Goal: Task Accomplishment & Management: Manage account settings

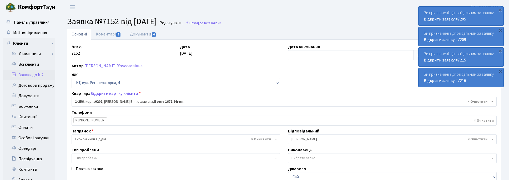
select select "256"
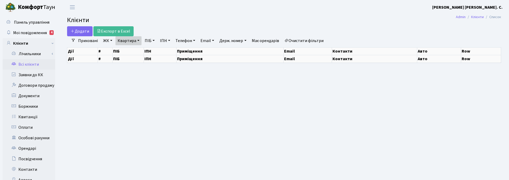
select select "25"
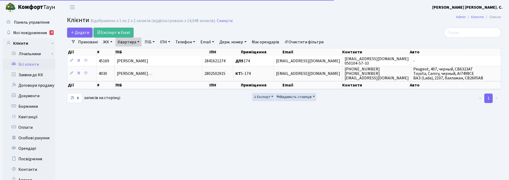
click at [137, 41] on link "Квартира" at bounding box center [129, 42] width 26 height 9
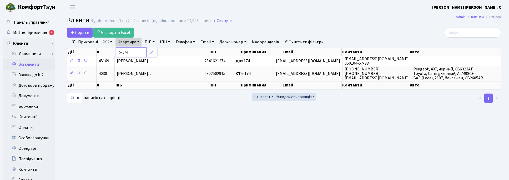
drag, startPoint x: 128, startPoint y: 51, endPoint x: 120, endPoint y: 51, distance: 8.4
click at [120, 51] on input "5-174" at bounding box center [131, 52] width 31 height 10
type input "180"
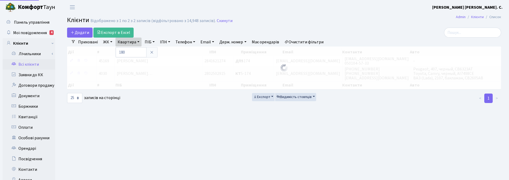
drag, startPoint x: 109, startPoint y: 41, endPoint x: 113, endPoint y: 52, distance: 11.2
click at [109, 41] on link "ЖК" at bounding box center [107, 42] width 13 height 9
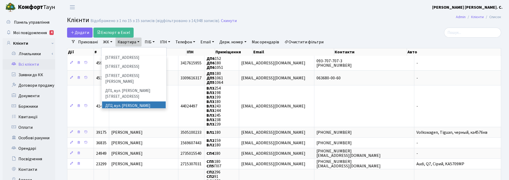
scroll to position [115, 0]
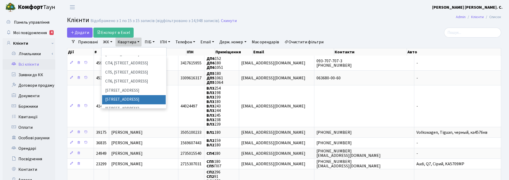
click at [111, 95] on li "[STREET_ADDRESS]" at bounding box center [134, 99] width 64 height 9
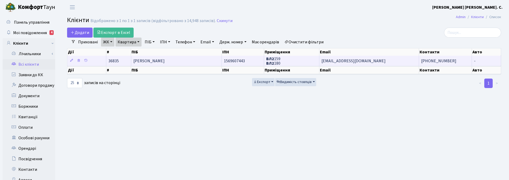
click at [193, 62] on td "Цупикова Марія Федорівна" at bounding box center [176, 61] width 91 height 10
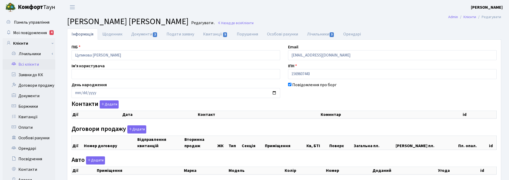
checkbox input "true"
select select "25"
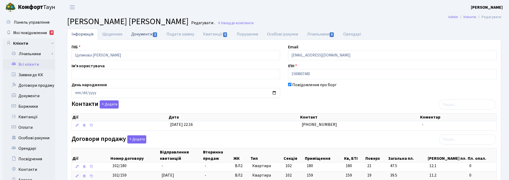
click at [141, 34] on link "Документи 2" at bounding box center [144, 34] width 35 height 11
select select "25"
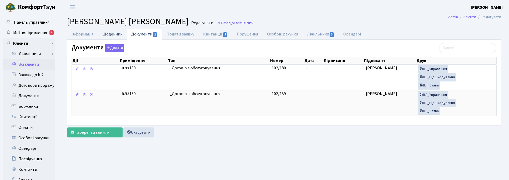
click at [110, 35] on link "Щоденник" at bounding box center [112, 34] width 29 height 11
select select "25"
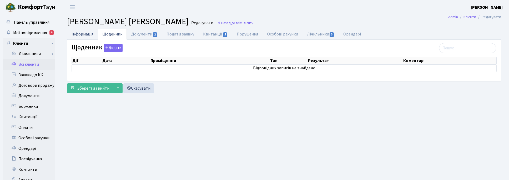
click at [79, 35] on link "Інформація" at bounding box center [82, 34] width 31 height 11
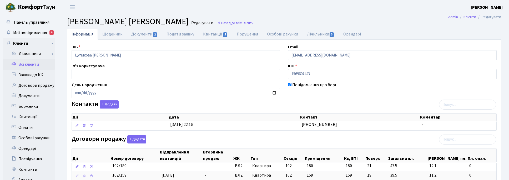
click at [324, 22] on h2 "Клієнт Цупикова Марія Федорівна Редагувати . Назад до всіх Клієнти" at bounding box center [284, 22] width 434 height 10
click at [370, 100] on div "ПІБ Цупикова Марія Федорівна Email kt36835@comfort-town.com.ua Ім'я користувача…" at bounding box center [284, 176] width 433 height 264
drag, startPoint x: 502, startPoint y: 30, endPoint x: 502, endPoint y: 23, distance: 7.1
click at [502, 30] on div "Інформація Щоденник Документи 2 Подати заявку Квитанції 5 Порушення Особові рах…" at bounding box center [284, 178] width 442 height 298
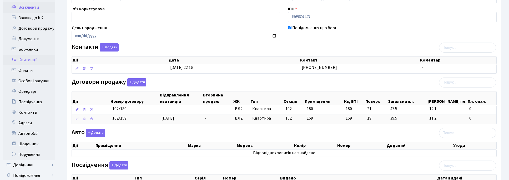
scroll to position [99, 0]
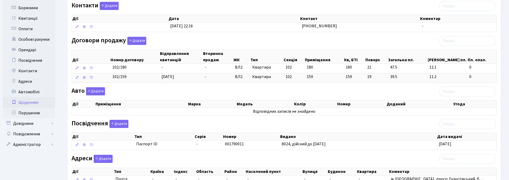
click at [29, 99] on link "Щоденник" at bounding box center [29, 102] width 53 height 11
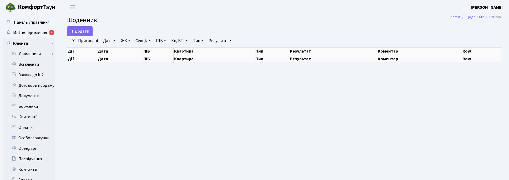
select select "25"
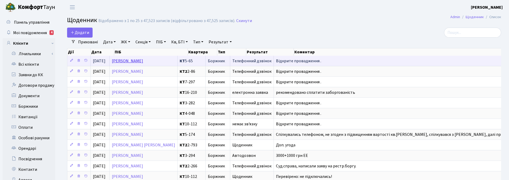
click at [123, 61] on link "Чабан Ірина Валеріївна" at bounding box center [127, 61] width 31 height 6
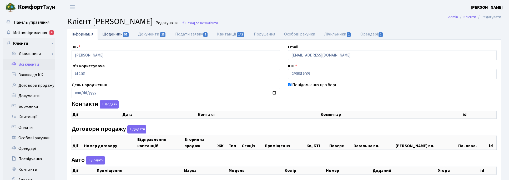
click at [112, 33] on link "Щоденник 55" at bounding box center [116, 34] width 36 height 11
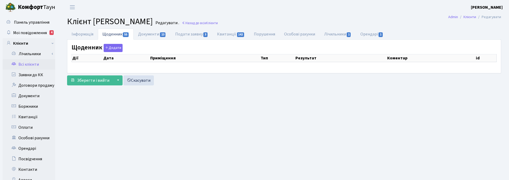
select select "25"
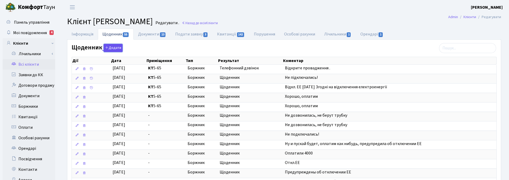
click at [115, 49] on button "Додати" at bounding box center [113, 48] width 19 height 8
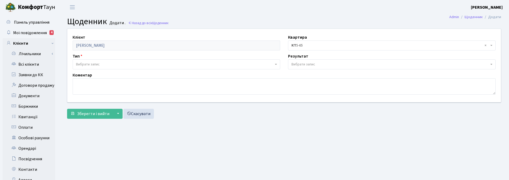
click at [493, 65] on span "Вибрати запис" at bounding box center [392, 64] width 208 height 10
click at [149, 25] on link "Назад до всіх Щоденник" at bounding box center [148, 23] width 41 height 5
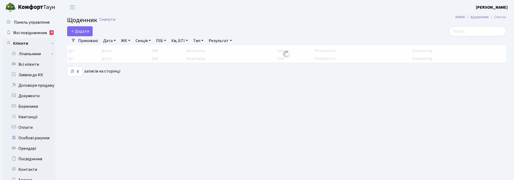
select select "25"
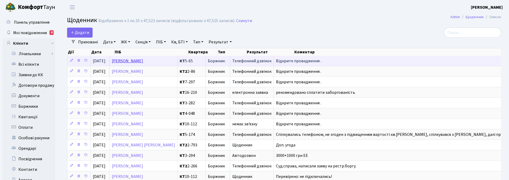
click at [132, 62] on link "[PERSON_NAME]" at bounding box center [127, 61] width 31 height 6
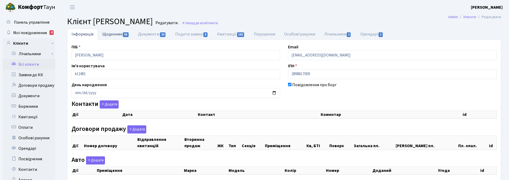
click at [117, 33] on link "Щоденник 55" at bounding box center [116, 34] width 36 height 11
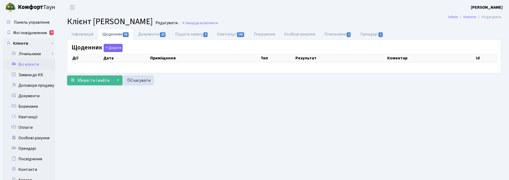
select select "25"
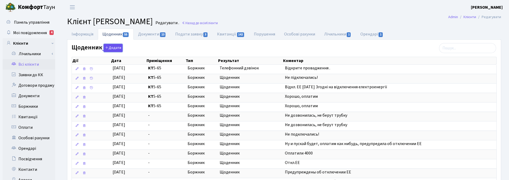
click at [110, 49] on button "Додати" at bounding box center [113, 48] width 19 height 8
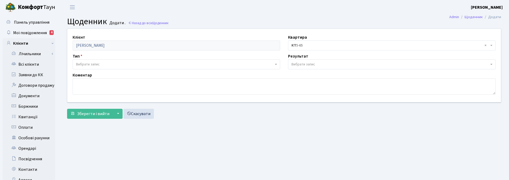
click at [489, 63] on span "Вибрати запис" at bounding box center [392, 64] width 208 height 10
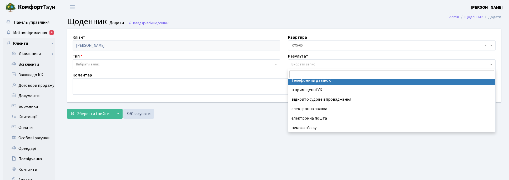
scroll to position [32, 0]
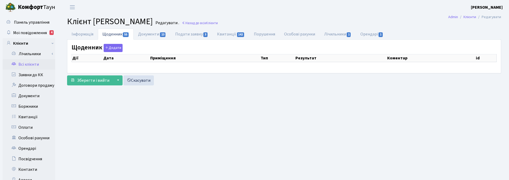
select select "25"
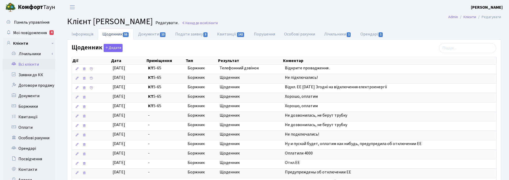
click at [393, 13] on header "[PERSON_NAME] [PERSON_NAME] Мій обліковий запис Вийти" at bounding box center [254, 7] width 509 height 14
click at [32, 31] on span "Мої повідомлення" at bounding box center [30, 33] width 34 height 6
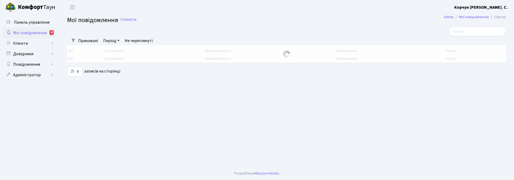
select select "25"
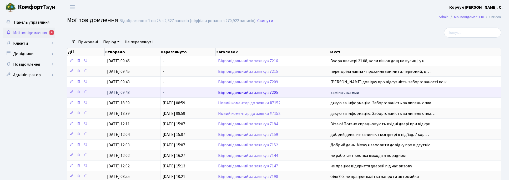
click at [264, 94] on link "Відповідальний за заявку #7205" at bounding box center [248, 93] width 60 height 6
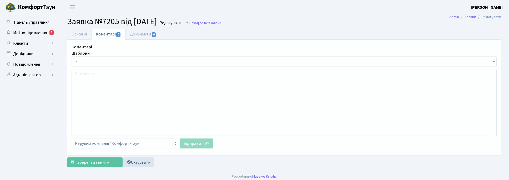
select select "7004"
select select "5"
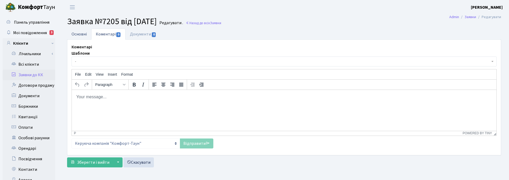
click at [79, 32] on link "Основні" at bounding box center [79, 34] width 24 height 11
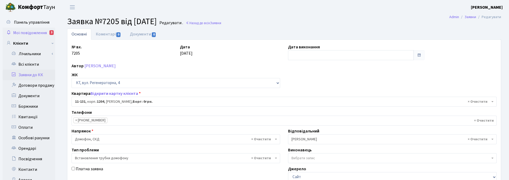
click at [31, 32] on span "Мої повідомлення" at bounding box center [30, 33] width 34 height 6
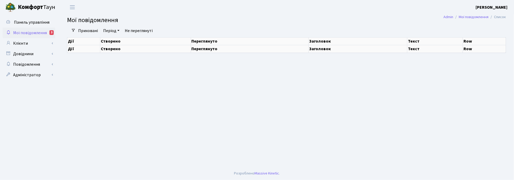
select select "25"
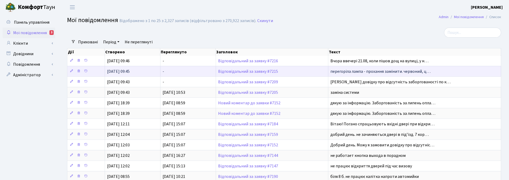
drag, startPoint x: 235, startPoint y: 81, endPoint x: 222, endPoint y: 67, distance: 19.2
click at [234, 80] on td "Відповідальний за заявку #7209" at bounding box center [272, 82] width 112 height 11
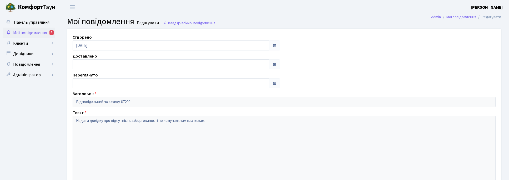
click at [249, 12] on header "Комфорт Таун Корчун І. С. Мій обліковий запис Вийти" at bounding box center [254, 7] width 509 height 14
click at [37, 33] on span "Мої повідомлення" at bounding box center [30, 33] width 34 height 6
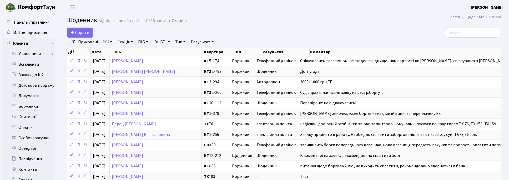
select select "25"
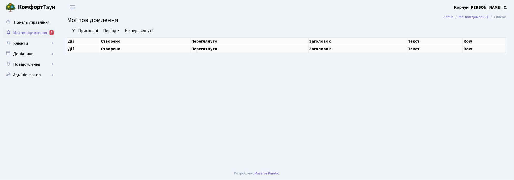
select select "25"
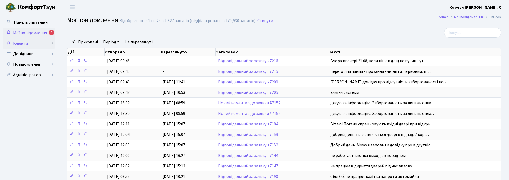
click at [23, 43] on link "Клієнти" at bounding box center [29, 43] width 53 height 11
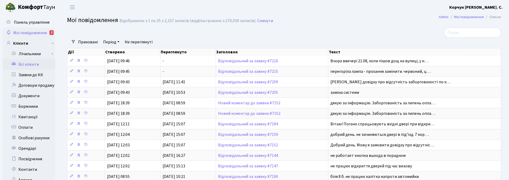
click at [28, 65] on link "Всі клієнти" at bounding box center [29, 64] width 53 height 11
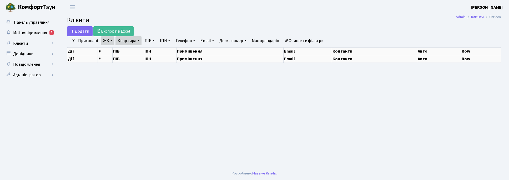
select select "25"
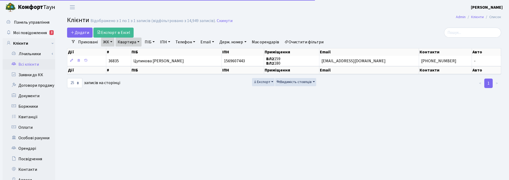
click at [137, 41] on link "Квартира" at bounding box center [129, 42] width 26 height 9
click at [137, 54] on input "180" at bounding box center [131, 52] width 31 height 10
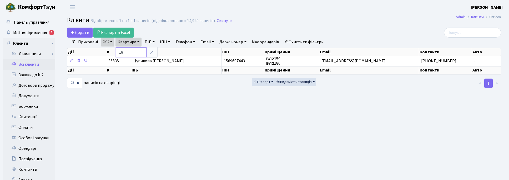
type input "1"
type input "278"
click at [111, 44] on link "ЖК" at bounding box center [107, 42] width 13 height 9
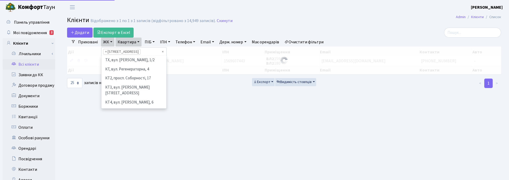
scroll to position [118, 0]
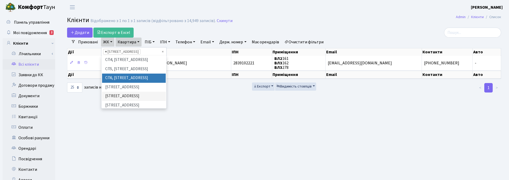
click at [106, 52] on span "×" at bounding box center [106, 51] width 2 height 5
select select
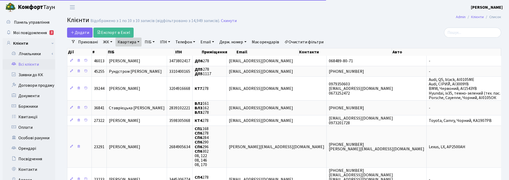
click at [111, 42] on link "ЖК" at bounding box center [107, 42] width 13 height 9
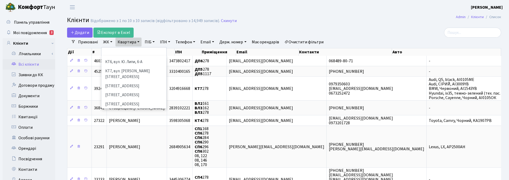
scroll to position [66, 0]
click at [116, 108] on li "СП4, [STREET_ADDRESS]" at bounding box center [134, 112] width 64 height 9
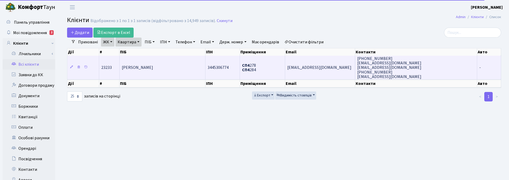
click at [153, 66] on span "Скидан Дмитро Олександрович" at bounding box center [137, 68] width 31 height 6
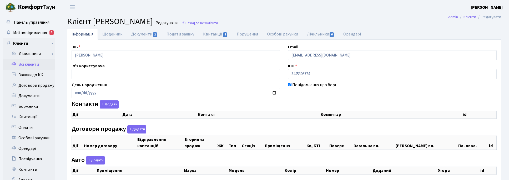
checkbox input "true"
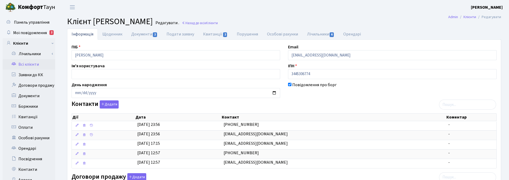
click at [297, 11] on header "Комфорт Таун Корчун І. С. Мій обліковий запис Вийти" at bounding box center [254, 7] width 509 height 14
click at [35, 32] on span "Мої повідомлення" at bounding box center [30, 33] width 34 height 6
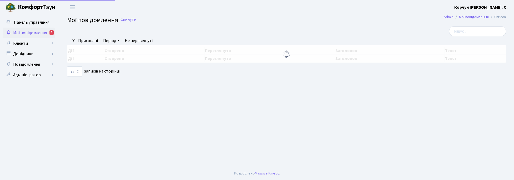
select select "25"
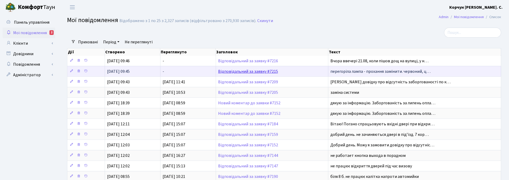
click at [228, 71] on link "Відповідальний за заявку #7215" at bounding box center [248, 72] width 60 height 6
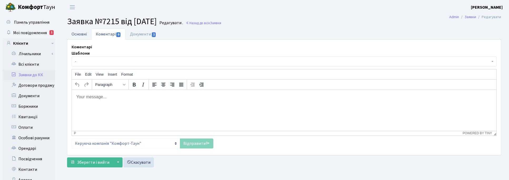
click at [73, 31] on link "Основні" at bounding box center [79, 34] width 24 height 11
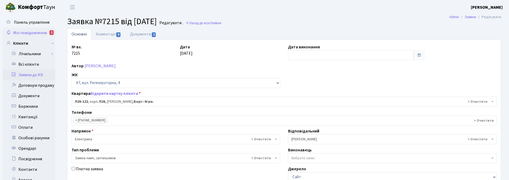
click at [22, 32] on span "Мої повідомлення" at bounding box center [30, 33] width 34 height 6
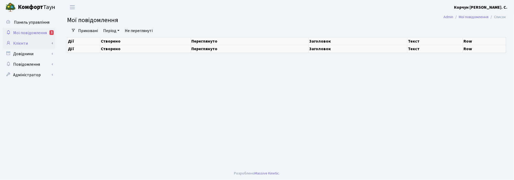
select select "25"
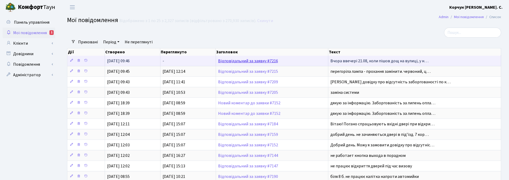
click at [248, 59] on link "Відповідальний за заявку #7216" at bounding box center [248, 61] width 60 height 6
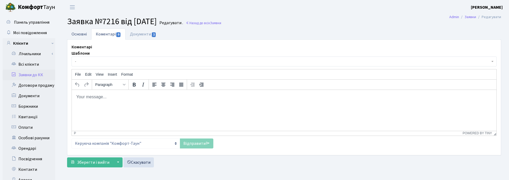
click at [81, 34] on link "Основні" at bounding box center [79, 34] width 24 height 11
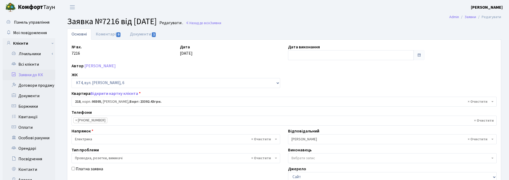
click at [230, 62] on div "№ вх. 7216 Дата [DATE] Дата виконання Автор [PERSON_NAME] ЖК - ТХ, вул. [STREET…" at bounding box center [284, 162] width 433 height 237
click at [287, 28] on main "Admin Заявки Редагувати Заявка №7216 від [DATE] Редагувати . Назад до всіх Заяв…" at bounding box center [284, 157] width 450 height 286
click at [297, 55] on input "text" at bounding box center [351, 55] width 126 height 10
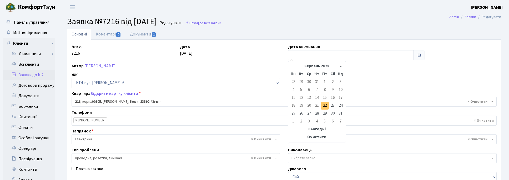
click at [327, 105] on td "22" at bounding box center [325, 106] width 8 height 8
type input "[DATE]"
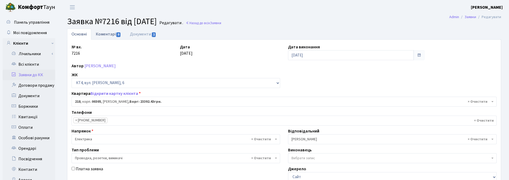
click at [106, 34] on link "Коментарі 0" at bounding box center [108, 34] width 34 height 11
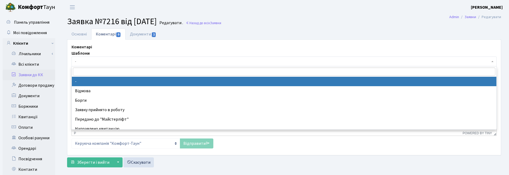
click at [79, 65] on span "-" at bounding box center [284, 62] width 425 height 10
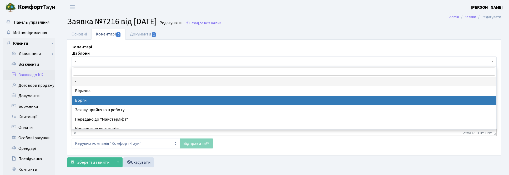
select select "3"
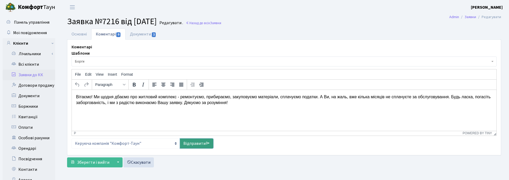
click at [194, 143] on link "Відправити" at bounding box center [196, 144] width 33 height 10
select select
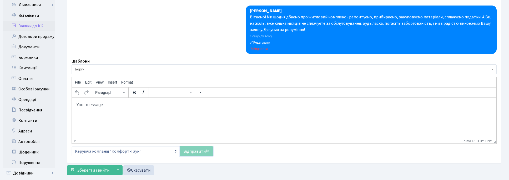
scroll to position [84, 0]
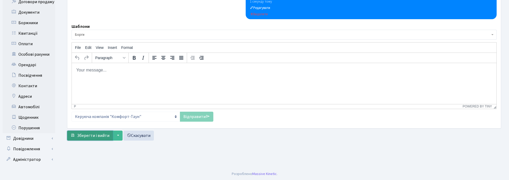
click at [97, 134] on span "Зберегти і вийти" at bounding box center [93, 136] width 32 height 6
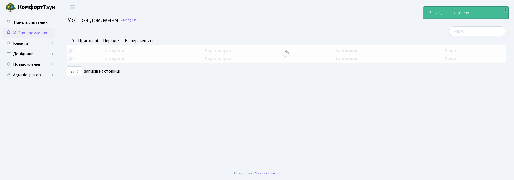
select select "25"
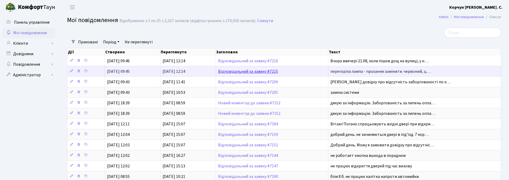
click at [250, 74] on link "Відповідальний за заявку #7215" at bounding box center [248, 72] width 60 height 6
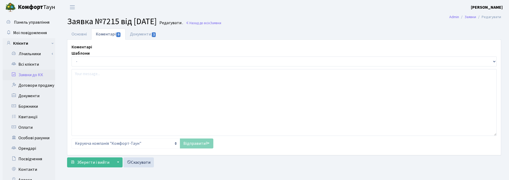
select select "8383"
select select "40"
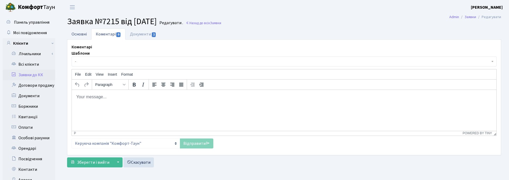
click at [77, 34] on link "Основні" at bounding box center [79, 34] width 24 height 11
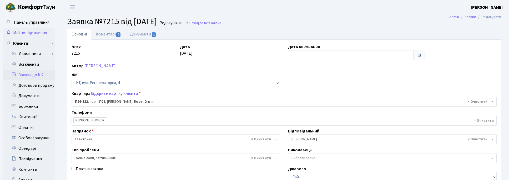
click at [27, 34] on span "Мої повідомлення" at bounding box center [30, 33] width 34 height 6
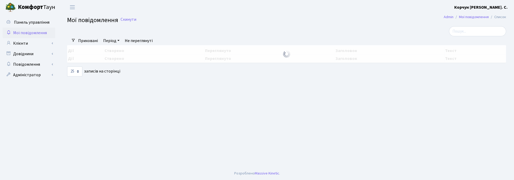
select select "25"
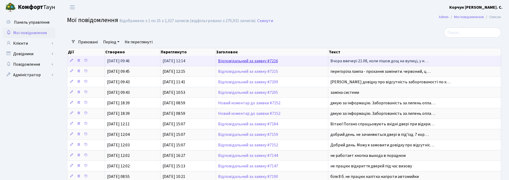
click at [260, 61] on link "Відповідальний за заявку #7216" at bounding box center [248, 61] width 60 height 6
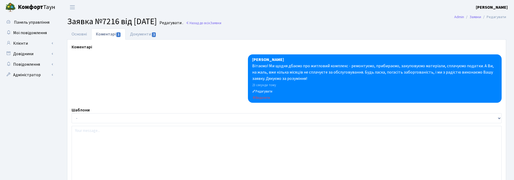
select select "16938"
select select "25"
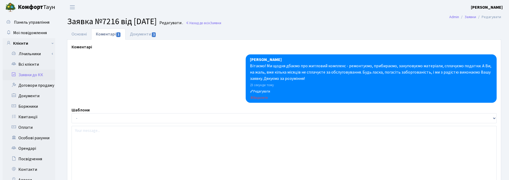
type input "[DATE]"
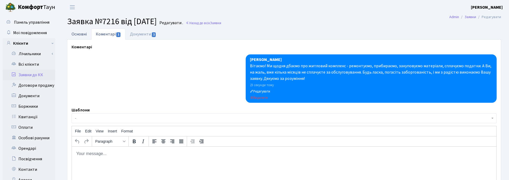
click at [77, 33] on link "Основні" at bounding box center [79, 34] width 24 height 11
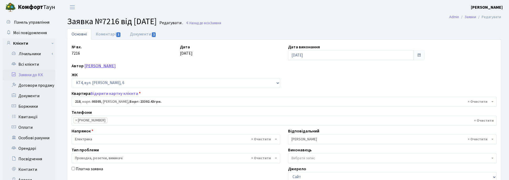
click at [113, 69] on link "[PERSON_NAME]" at bounding box center [100, 66] width 31 height 6
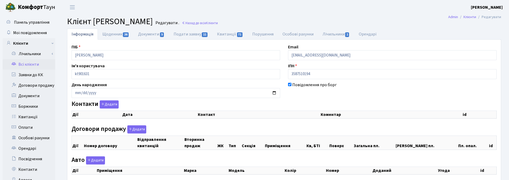
select select "25"
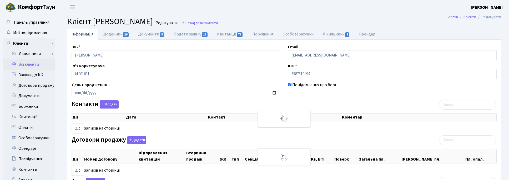
checkbox input "true"
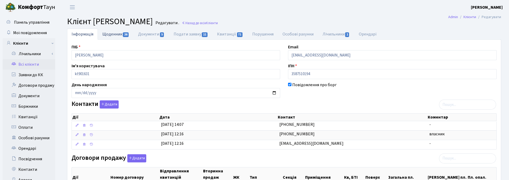
click at [114, 34] on link "Щоденник 26" at bounding box center [116, 34] width 36 height 11
select select "25"
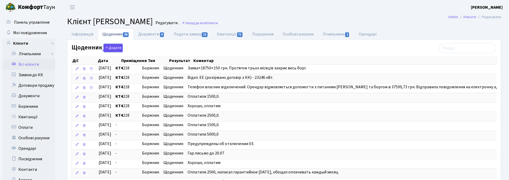
click at [110, 48] on button "Додати" at bounding box center [113, 48] width 19 height 8
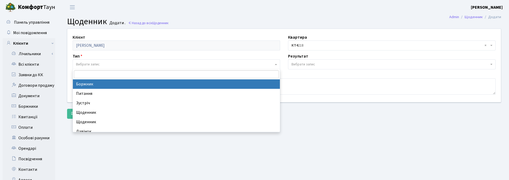
click at [86, 62] on span "Вибрати запис" at bounding box center [88, 64] width 24 height 5
select select "189"
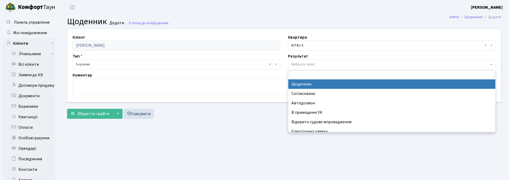
click at [297, 65] on span "Вибрати запис" at bounding box center [304, 64] width 24 height 5
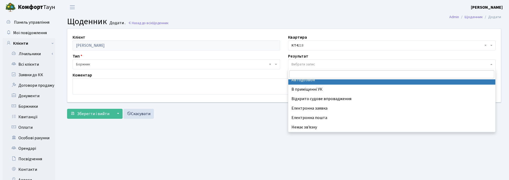
scroll to position [32, 0]
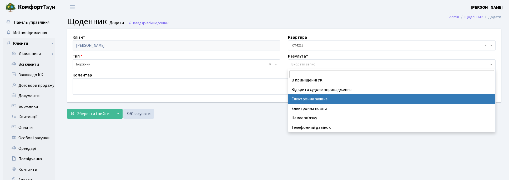
select select "199"
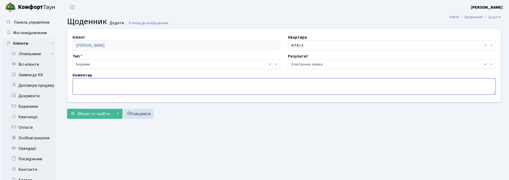
click at [90, 89] on textarea at bounding box center [284, 86] width 423 height 16
click at [96, 112] on span "Зберегти і вийти" at bounding box center [93, 114] width 32 height 6
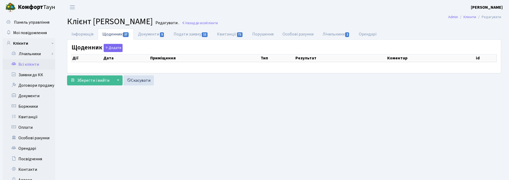
select select "25"
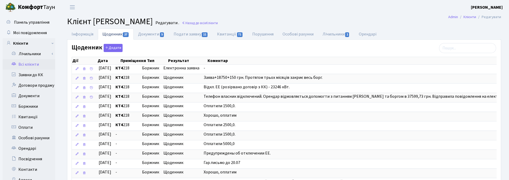
click at [328, 15] on main "Admin Клієнти Редагувати Клієнт [PERSON_NAME] . Назад до всіх Клієнти Інформаці…" at bounding box center [284, 174] width 450 height 321
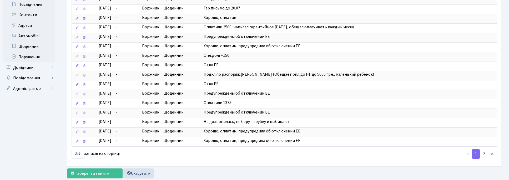
scroll to position [179, 0]
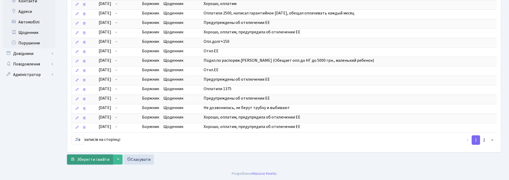
click at [99, 159] on span "Зберегти і вийти" at bounding box center [93, 160] width 32 height 6
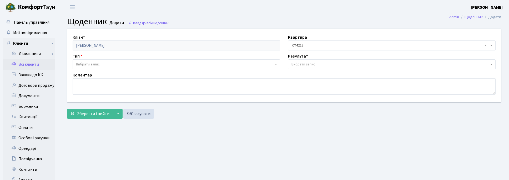
click at [29, 61] on link "Всі клієнти" at bounding box center [29, 64] width 53 height 11
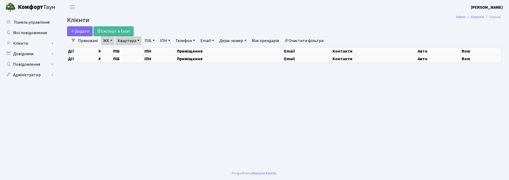
select select "25"
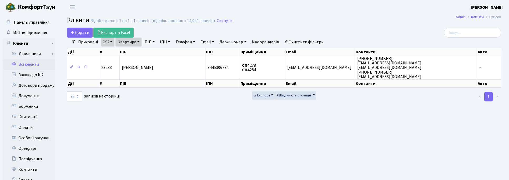
drag, startPoint x: 469, startPoint y: 120, endPoint x: 407, endPoint y: 92, distance: 67.8
click at [469, 120] on main "Admin Клієнти Список Клієнти Відображено з 1 по 1 з 1 записів (відфільтровано з…" at bounding box center [284, 132] width 450 height 237
click at [226, 19] on link "Скинути" at bounding box center [225, 20] width 16 height 5
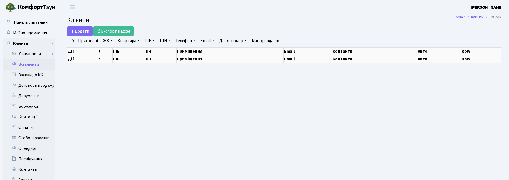
select select "25"
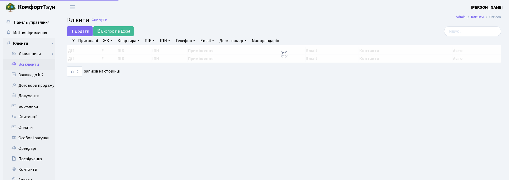
click at [132, 38] on link "Квартира" at bounding box center [129, 40] width 26 height 9
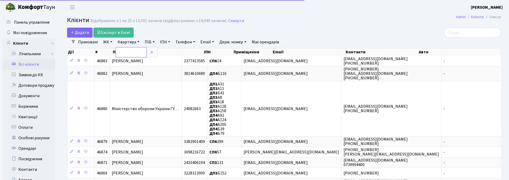
click at [130, 51] on input "text" at bounding box center [131, 52] width 31 height 10
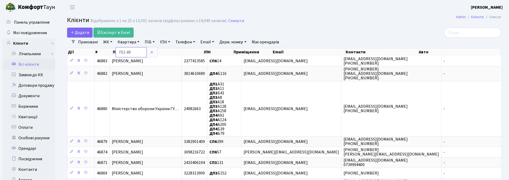
type input "П11-69"
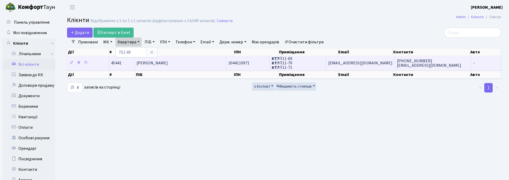
click at [168, 64] on span "[PERSON_NAME]" at bounding box center [152, 63] width 31 height 6
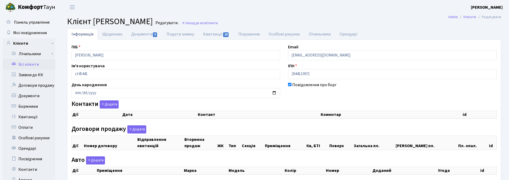
checkbox input "true"
select select "25"
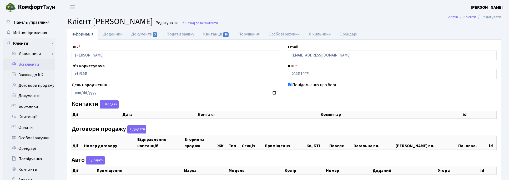
select select "25"
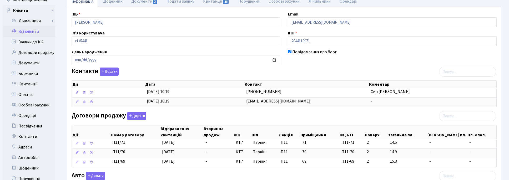
scroll to position [66, 0]
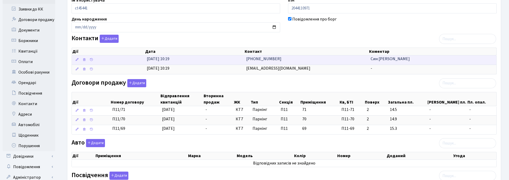
click at [277, 61] on td "[PHONE_NUMBER]" at bounding box center [306, 60] width 125 height 9
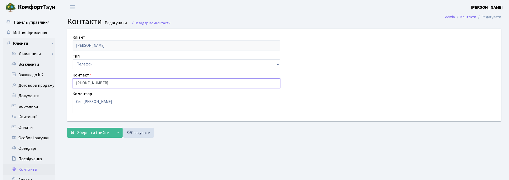
drag, startPoint x: 111, startPoint y: 82, endPoint x: 57, endPoint y: 81, distance: 53.7
click at [57, 81] on div "Панель управління Мої повідомлення Клієнти Лічильники Показання" at bounding box center [254, 132] width 509 height 237
drag, startPoint x: 101, startPoint y: 106, endPoint x: 69, endPoint y: 106, distance: 31.9
click at [69, 106] on div "Коментар Син Олег Виноградов" at bounding box center [177, 102] width 216 height 23
click at [154, 23] on link "Назад до всіх Контакти" at bounding box center [150, 23] width 39 height 5
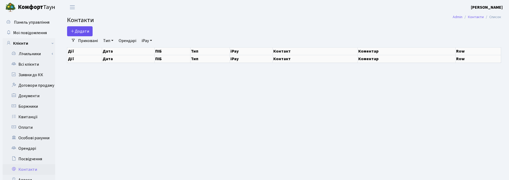
select select "25"
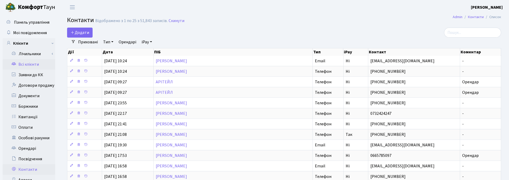
click at [28, 62] on link "Всі клієнти" at bounding box center [29, 64] width 53 height 11
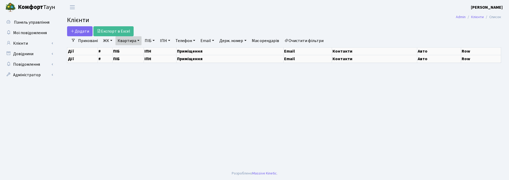
select select "25"
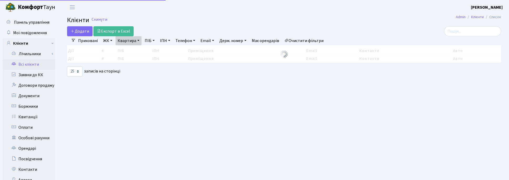
click at [138, 42] on link "Квартира" at bounding box center [129, 40] width 26 height 9
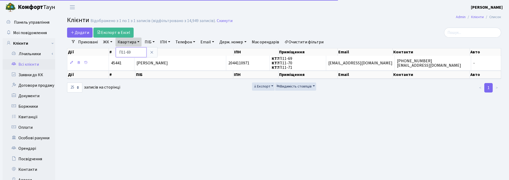
click at [139, 50] on input "П11-69" at bounding box center [131, 52] width 31 height 10
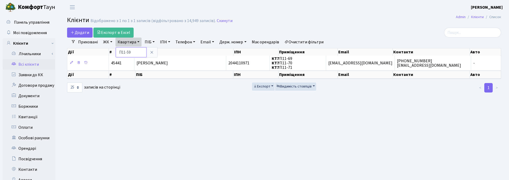
type input "П11-59"
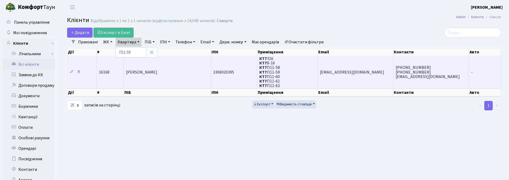
click at [150, 79] on td "[PERSON_NAME]" at bounding box center [167, 72] width 87 height 33
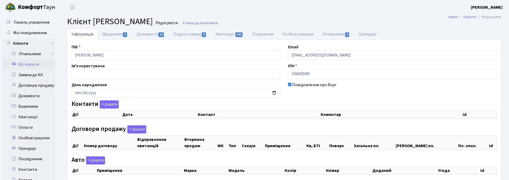
checkbox input "true"
select select "25"
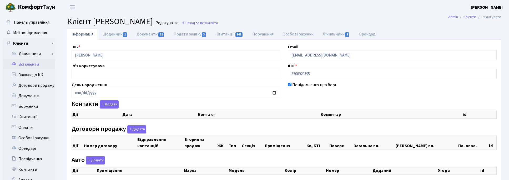
select select "25"
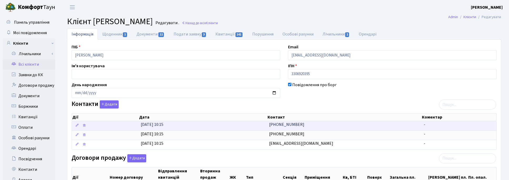
click at [298, 127] on td "[PHONE_NUMBER]" at bounding box center [344, 125] width 155 height 9
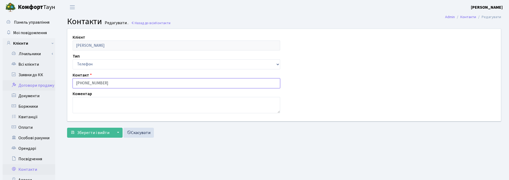
drag, startPoint x: 113, startPoint y: 83, endPoint x: 51, endPoint y: 83, distance: 62.1
click at [51, 83] on div "Панель управління Мої повідомлення Клієнти Лічильники Показання" at bounding box center [254, 132] width 509 height 237
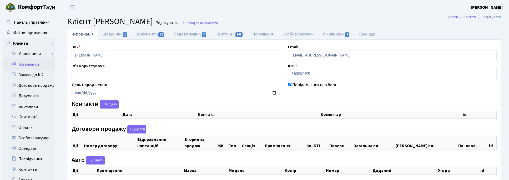
select select "25"
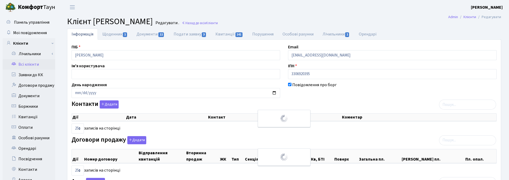
checkbox input "true"
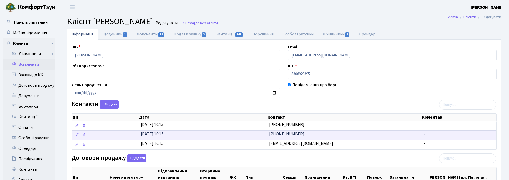
click at [287, 137] on span "[PHONE_NUMBER]" at bounding box center [286, 134] width 35 height 6
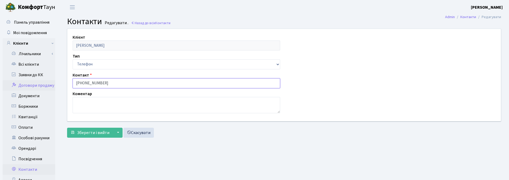
drag, startPoint x: 106, startPoint y: 83, endPoint x: 47, endPoint y: 84, distance: 59.2
click at [47, 84] on div "Панель управління Мої повідомлення Клієнти Лічильники Показання" at bounding box center [254, 132] width 509 height 237
click at [24, 65] on link "Всі клієнти" at bounding box center [29, 64] width 53 height 11
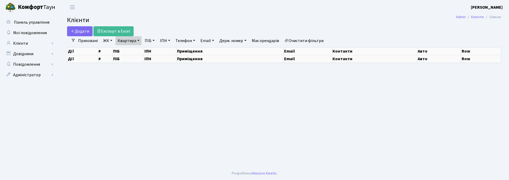
select select "25"
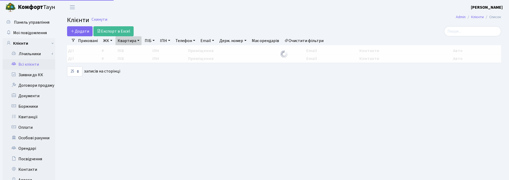
click at [136, 41] on link "Квартира" at bounding box center [129, 40] width 26 height 9
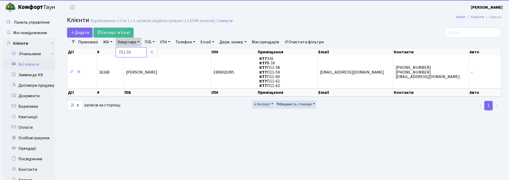
click at [136, 52] on input "П11-59" at bounding box center [131, 52] width 31 height 10
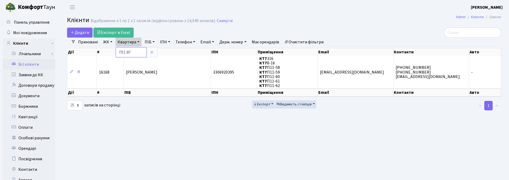
type input "П11-87"
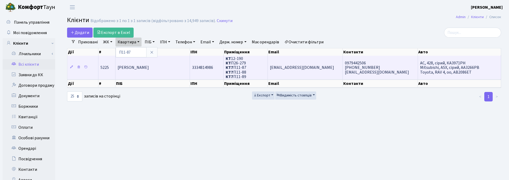
click at [149, 68] on span "[PERSON_NAME]" at bounding box center [133, 68] width 31 height 6
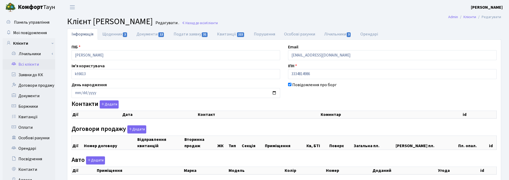
checkbox input "true"
select select "25"
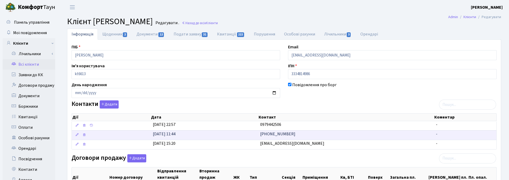
click at [288, 138] on td "098-958-61-06" at bounding box center [346, 135] width 176 height 9
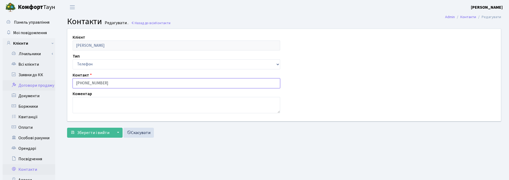
drag, startPoint x: 109, startPoint y: 83, endPoint x: 52, endPoint y: 82, distance: 57.4
click at [52, 82] on div "Панель управління Мої повідомлення Клієнти Лічильники Показання" at bounding box center [254, 132] width 509 height 237
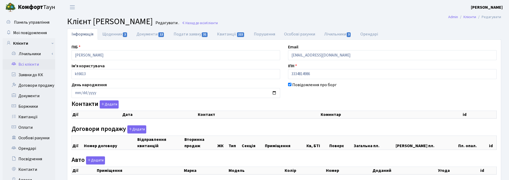
checkbox input "true"
select select "25"
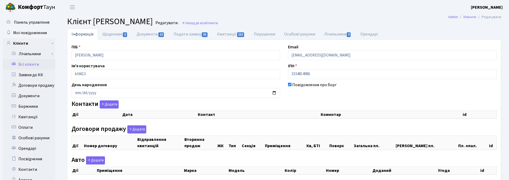
select select "25"
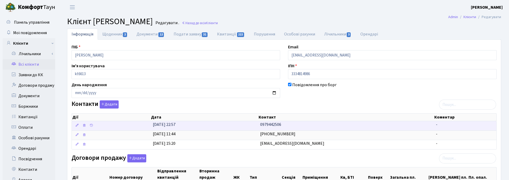
click at [282, 127] on td "0979442506" at bounding box center [346, 125] width 176 height 9
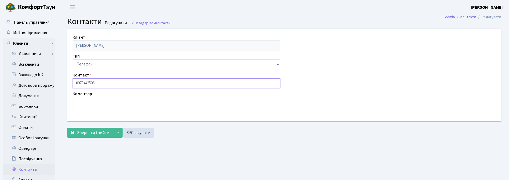
drag, startPoint x: 104, startPoint y: 82, endPoint x: 70, endPoint y: 82, distance: 33.7
click at [70, 81] on div "Контакт 0979442506" at bounding box center [177, 80] width 216 height 16
click at [33, 63] on link "Всі клієнти" at bounding box center [29, 64] width 53 height 11
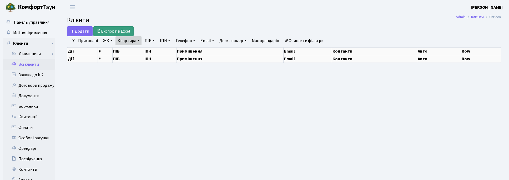
select select "25"
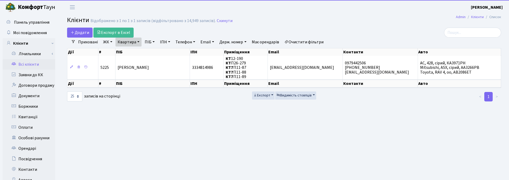
drag, startPoint x: 137, startPoint y: 41, endPoint x: 138, endPoint y: 47, distance: 5.8
click at [137, 41] on link "Квартира" at bounding box center [129, 42] width 26 height 9
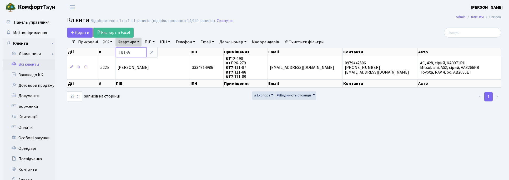
click at [134, 51] on input "П11-87" at bounding box center [131, 52] width 31 height 10
type input "П11-74"
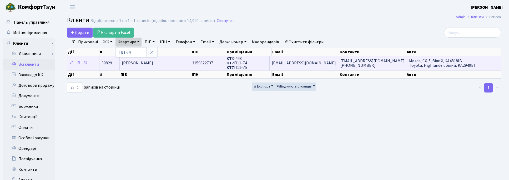
click at [148, 63] on span "[PERSON_NAME]" at bounding box center [137, 63] width 31 height 6
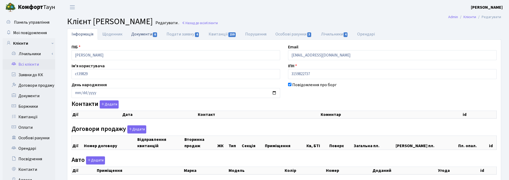
select select "25"
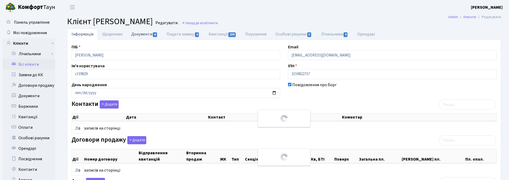
checkbox input "true"
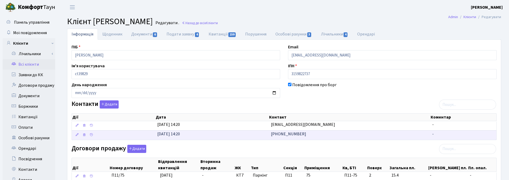
click at [299, 135] on td "[PHONE_NUMBER]" at bounding box center [350, 135] width 162 height 9
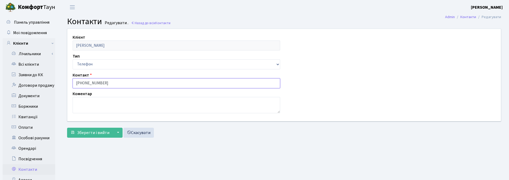
drag, startPoint x: 102, startPoint y: 83, endPoint x: 68, endPoint y: 78, distance: 34.8
click at [68, 78] on div "Клієнт [PERSON_NAME] Тип Email Телефон Контакт [PHONE_NUMBER] Коментар" at bounding box center [284, 75] width 442 height 92
click at [30, 64] on link "Всі клієнти" at bounding box center [29, 64] width 53 height 11
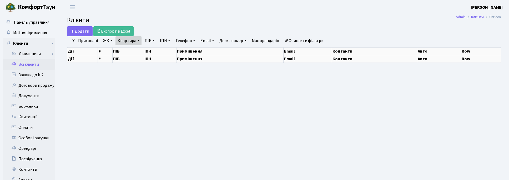
select select "25"
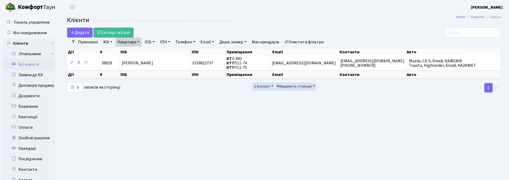
click at [137, 42] on link "Квартира" at bounding box center [129, 42] width 26 height 9
click at [135, 53] on input "П11-74" at bounding box center [131, 52] width 31 height 10
type input "П11-217"
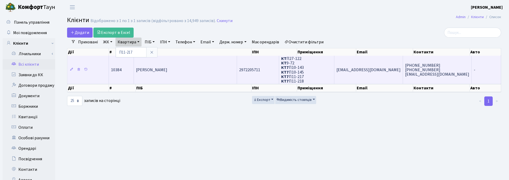
click at [149, 74] on td "[PERSON_NAME]" at bounding box center [185, 70] width 103 height 28
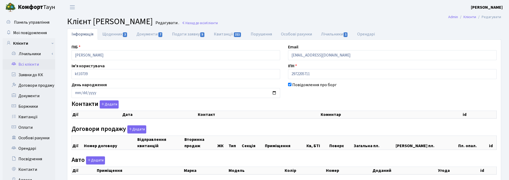
checkbox input "true"
select select "25"
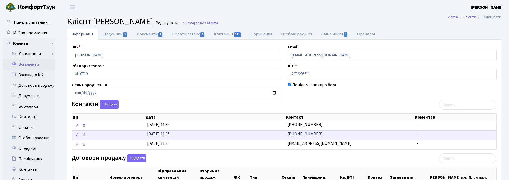
click at [311, 137] on span "[PHONE_NUMBER]" at bounding box center [305, 134] width 35 height 6
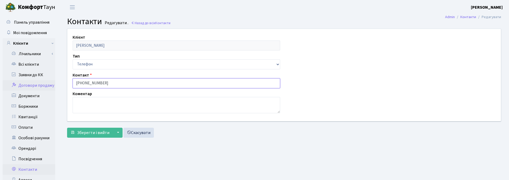
drag, startPoint x: 72, startPoint y: 82, endPoint x: 49, endPoint y: 82, distance: 22.7
click at [49, 82] on div "Панель управління Мої повідомлення Клієнти Лічильники Показання" at bounding box center [254, 132] width 509 height 237
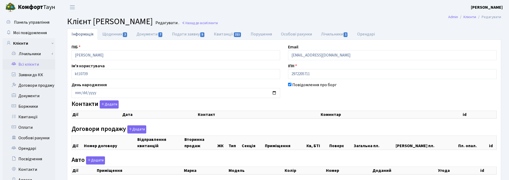
checkbox input "true"
select select "25"
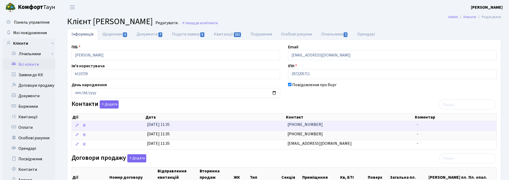
click at [301, 127] on span "(050) 983-42-03" at bounding box center [305, 125] width 35 height 6
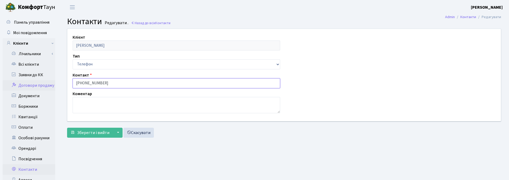
drag, startPoint x: 103, startPoint y: 82, endPoint x: 46, endPoint y: 82, distance: 57.6
click at [46, 82] on div "Панель управління Мої повідомлення Клієнти Лічильники Показання" at bounding box center [254, 132] width 509 height 237
click at [152, 25] on link "Назад до всіх Контакти" at bounding box center [150, 23] width 39 height 5
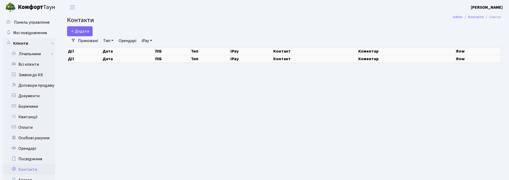
select select "25"
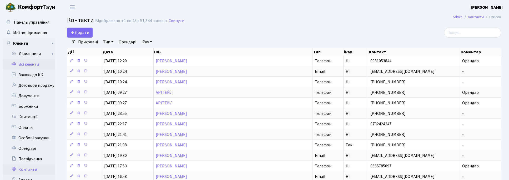
click at [30, 64] on link "Всі клієнти" at bounding box center [29, 64] width 53 height 11
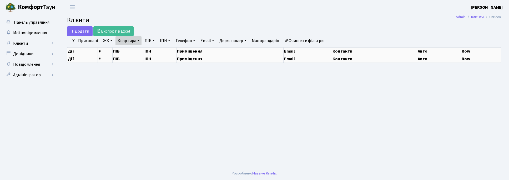
select select "25"
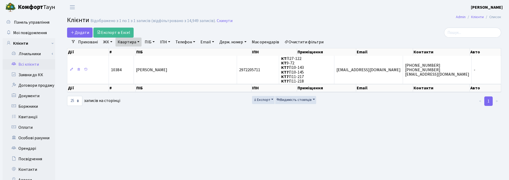
click at [139, 43] on link "Квартира" at bounding box center [129, 42] width 26 height 9
click at [138, 52] on input "П11-217" at bounding box center [131, 52] width 31 height 10
type input "П11-219"
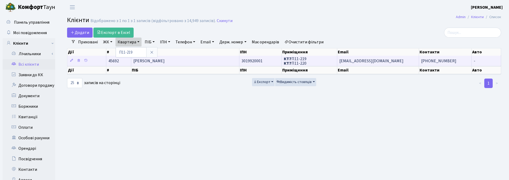
click at [166, 65] on td "[PERSON_NAME]" at bounding box center [185, 61] width 108 height 10
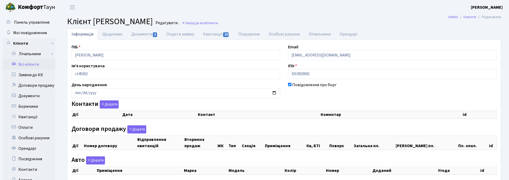
checkbox input "true"
select select "25"
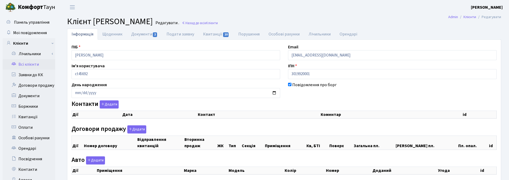
select select "25"
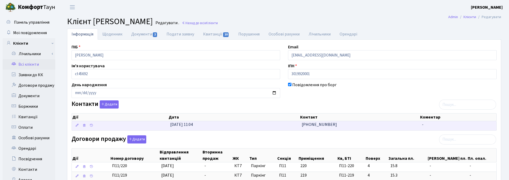
click at [323, 125] on span "[PHONE_NUMBER]" at bounding box center [319, 125] width 35 height 6
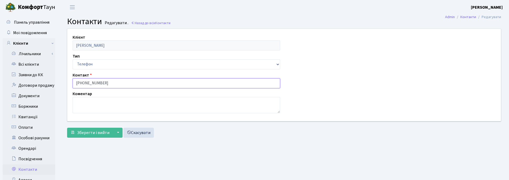
drag, startPoint x: 109, startPoint y: 83, endPoint x: 59, endPoint y: 83, distance: 50.0
click at [59, 83] on div "Клієнт [PERSON_NAME] Тип Email Телефон Контакт [PHONE_NUMBER] Коментар [] Збере…" at bounding box center [284, 85] width 450 height 112
click at [30, 65] on link "Всі клієнти" at bounding box center [29, 64] width 53 height 11
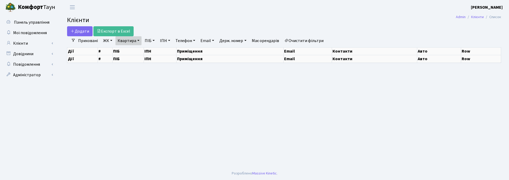
select select "25"
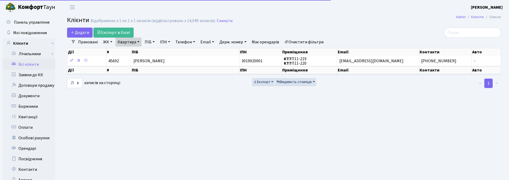
click at [136, 41] on link "Квартира" at bounding box center [129, 42] width 26 height 9
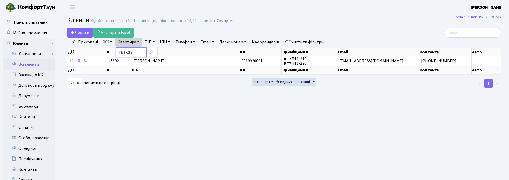
click at [137, 51] on input "П11-219" at bounding box center [131, 52] width 31 height 10
type input "П11-41"
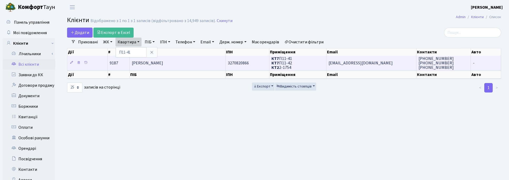
click at [163, 62] on span "Яворська Любов Олексіївна" at bounding box center [147, 63] width 31 height 6
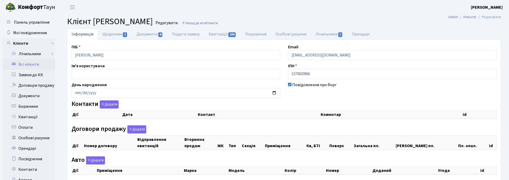
checkbox input "true"
select select "25"
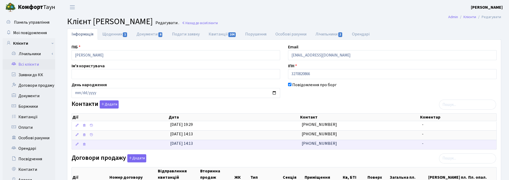
click at [322, 146] on span "[PHONE_NUMBER]" at bounding box center [319, 144] width 35 height 6
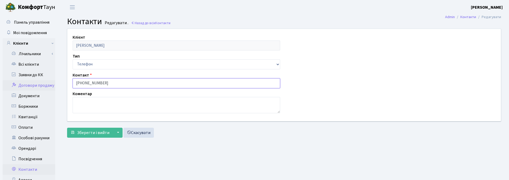
drag, startPoint x: 87, startPoint y: 82, endPoint x: 46, endPoint y: 82, distance: 41.1
click at [46, 82] on div "Панель управління Мої повідомлення Клієнти Лічильники Показання" at bounding box center [254, 132] width 509 height 237
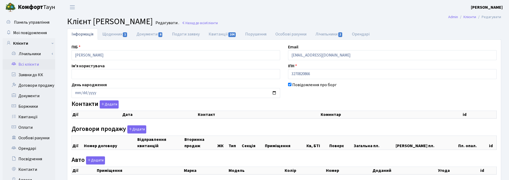
checkbox input "true"
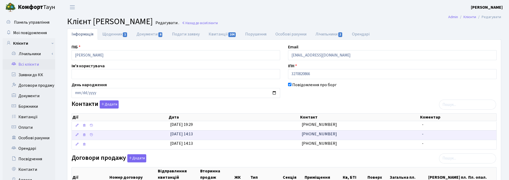
click at [330, 135] on td "[PHONE_NUMBER]" at bounding box center [360, 135] width 120 height 9
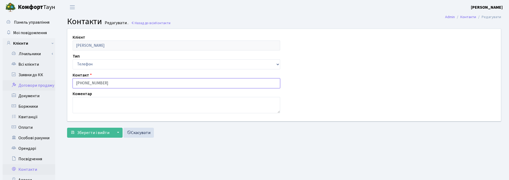
drag, startPoint x: 51, startPoint y: 83, endPoint x: 45, endPoint y: 83, distance: 5.5
click at [45, 83] on div "Панель управління Мої повідомлення Клієнти Лічильники Показання" at bounding box center [254, 132] width 509 height 237
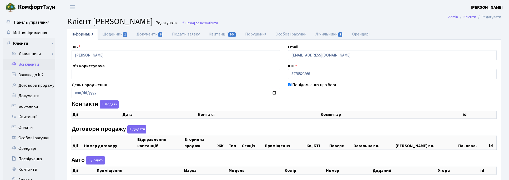
checkbox input "true"
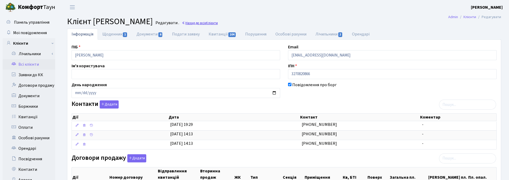
click at [218, 21] on span "Клієнти" at bounding box center [212, 23] width 12 height 5
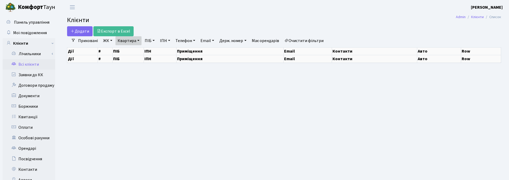
select select "25"
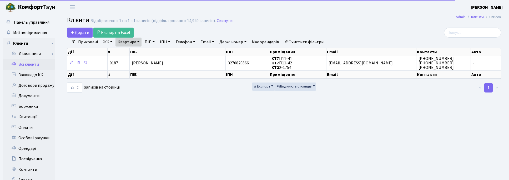
click at [137, 37] on div "Додати Експорт в Excel" at bounding box center [210, 33] width 287 height 10
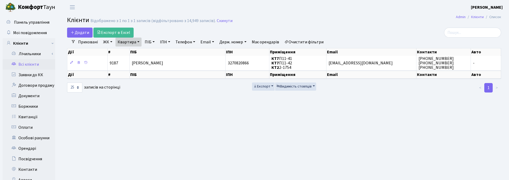
click at [137, 41] on link "Квартира" at bounding box center [129, 42] width 26 height 9
click at [136, 49] on input "П11-41" at bounding box center [131, 52] width 31 height 10
type input "П11-94"
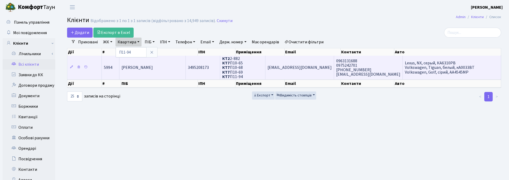
click at [142, 68] on span "[PERSON_NAME]" at bounding box center [137, 68] width 31 height 6
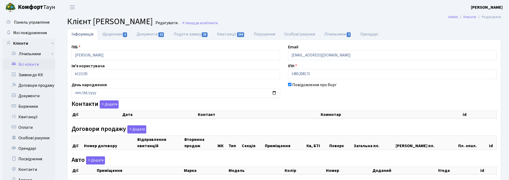
checkbox input "true"
select select "25"
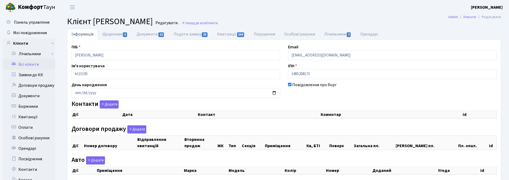
select select "25"
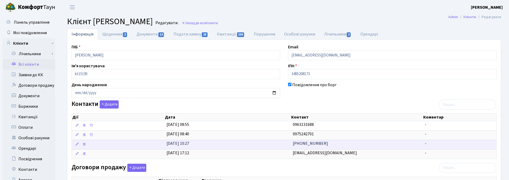
click at [319, 146] on span "[PHONE_NUMBER]" at bounding box center [310, 144] width 35 height 6
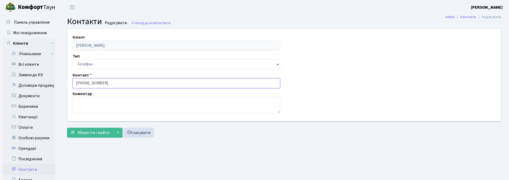
drag, startPoint x: 94, startPoint y: 81, endPoint x: 69, endPoint y: 78, distance: 25.4
click at [69, 78] on div "Контакт (096) 313-16-88" at bounding box center [177, 80] width 216 height 16
click at [160, 21] on span "Контакти" at bounding box center [162, 23] width 15 height 5
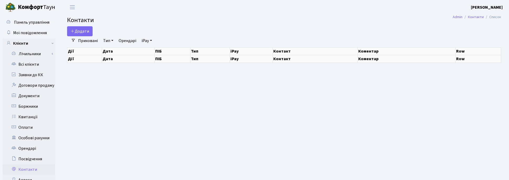
select select "25"
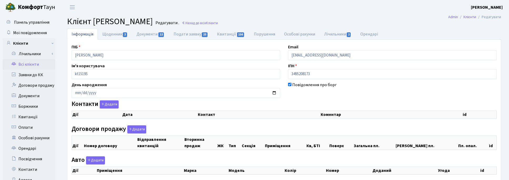
checkbox input "true"
select select "25"
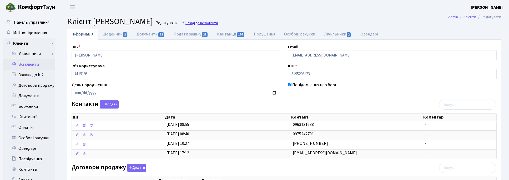
click at [218, 24] on link "Назад до всіх Клієнти" at bounding box center [200, 23] width 36 height 5
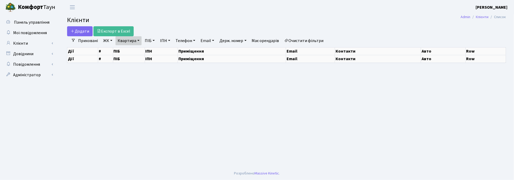
select select "25"
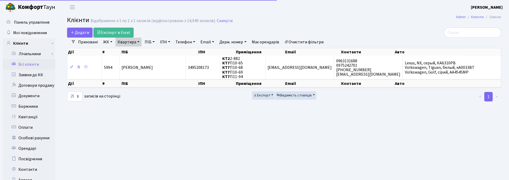
click at [137, 41] on link "Квартира" at bounding box center [129, 42] width 26 height 9
click at [136, 53] on input "П11-94" at bounding box center [131, 52] width 31 height 10
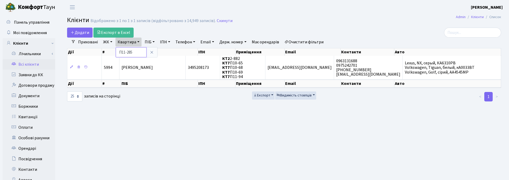
type input "П11-285"
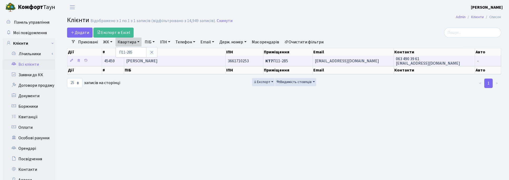
click at [153, 61] on span "Сефер Олександр Володимирович" at bounding box center [141, 61] width 31 height 6
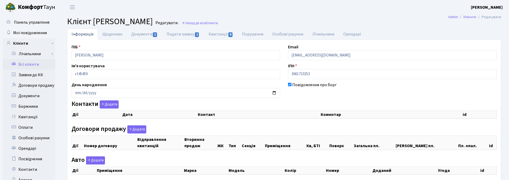
checkbox input "true"
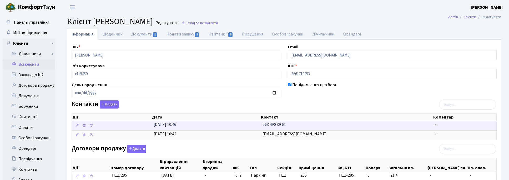
click at [275, 125] on span "063 490 39 61" at bounding box center [274, 125] width 23 height 6
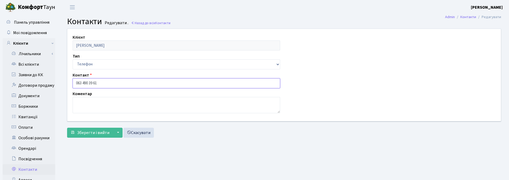
drag, startPoint x: 107, startPoint y: 86, endPoint x: 63, endPoint y: 82, distance: 43.8
click at [63, 82] on div "Клієнт Сефер Олександр Володимирович Тип Email Телефон Контакт 063 490 39 61 Ко…" at bounding box center [284, 75] width 442 height 92
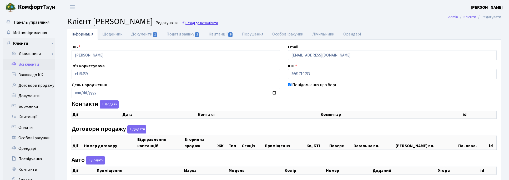
click at [218, 23] on span "Клієнти" at bounding box center [212, 23] width 12 height 5
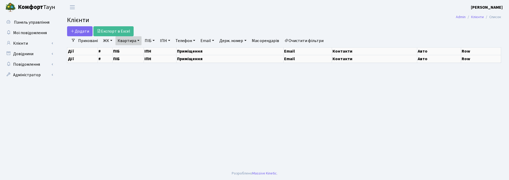
select select "25"
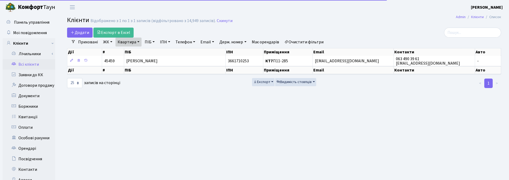
click at [136, 39] on link "Квартира" at bounding box center [129, 42] width 26 height 9
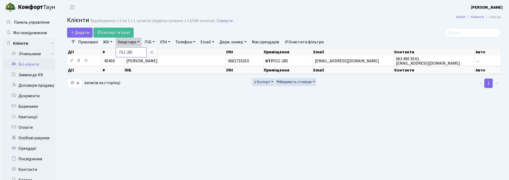
click at [136, 51] on input "П11-285" at bounding box center [131, 52] width 31 height 10
type input "П11-264"
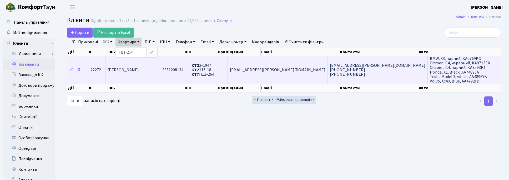
click at [139, 69] on span "[PERSON_NAME]" at bounding box center [123, 70] width 31 height 6
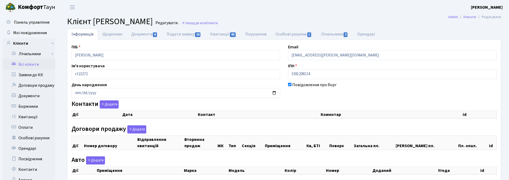
checkbox input "true"
select select "25"
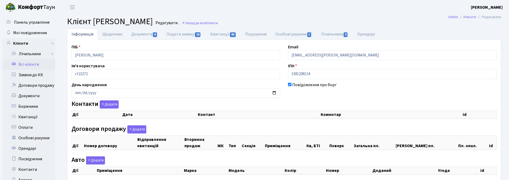
select select "25"
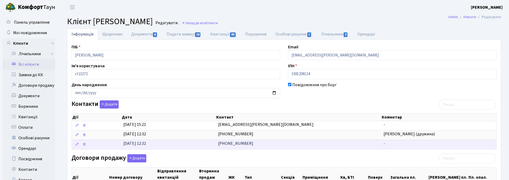
click at [248, 145] on td "[PHONE_NUMBER]" at bounding box center [299, 144] width 166 height 9
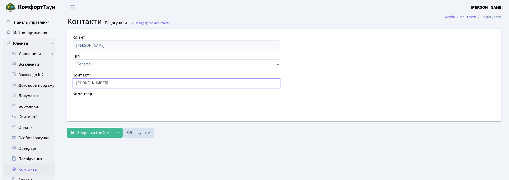
drag, startPoint x: 107, startPoint y: 84, endPoint x: 66, endPoint y: 84, distance: 41.1
click at [66, 84] on div "Клієнт [PERSON_NAME] Тип Email Телефон Контакт [PHONE_NUMBER] Коментар" at bounding box center [284, 75] width 442 height 92
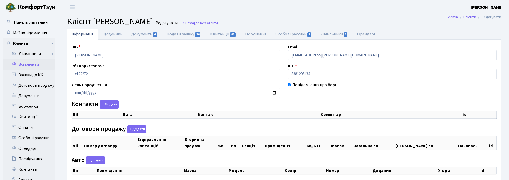
checkbox input "true"
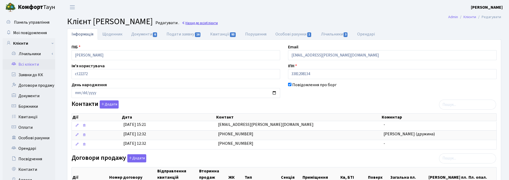
click at [218, 24] on span "Клієнти" at bounding box center [212, 23] width 12 height 5
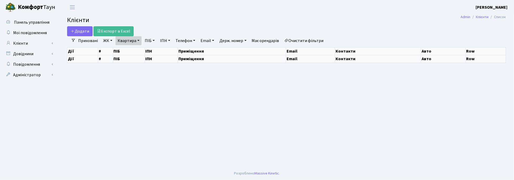
select select "25"
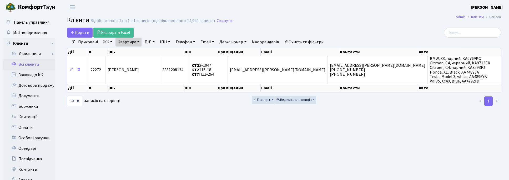
click at [137, 40] on link "Квартира" at bounding box center [129, 42] width 26 height 9
click at [137, 53] on input "П11-264" at bounding box center [131, 52] width 31 height 10
type input "П11-256"
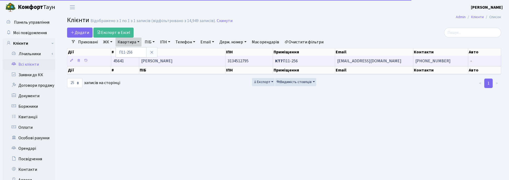
click at [165, 63] on span "Гриб Андрій Маркович" at bounding box center [156, 61] width 31 height 6
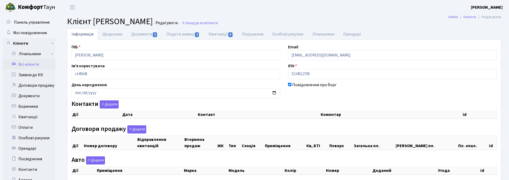
checkbox input "true"
select select "25"
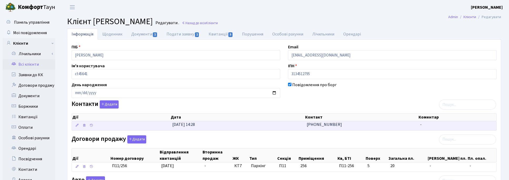
click at [330, 128] on td "[PHONE_NUMBER]" at bounding box center [362, 125] width 114 height 9
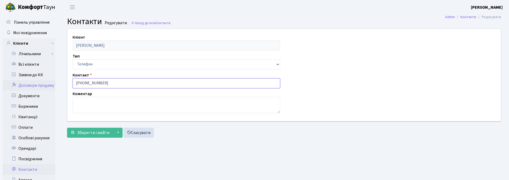
drag, startPoint x: 107, startPoint y: 85, endPoint x: 46, endPoint y: 85, distance: 60.5
click at [48, 82] on div "Панель управління Мої повідомлення Клієнти Лічильники Показання" at bounding box center [254, 132] width 509 height 237
click at [147, 24] on link "Назад до всіх Контакти" at bounding box center [150, 23] width 39 height 5
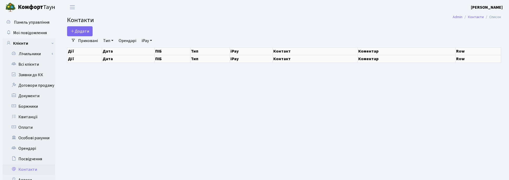
select select "25"
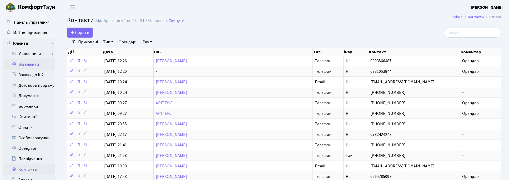
click at [30, 65] on link "Всі клієнти" at bounding box center [29, 64] width 53 height 11
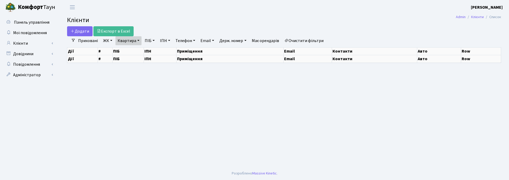
select select "25"
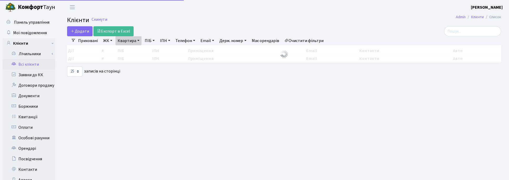
click at [136, 41] on link "Квартира" at bounding box center [129, 40] width 26 height 9
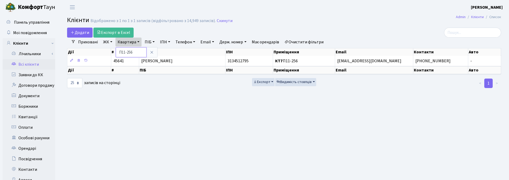
click at [138, 49] on input "П11-256" at bounding box center [131, 52] width 31 height 10
type input "П11-255"
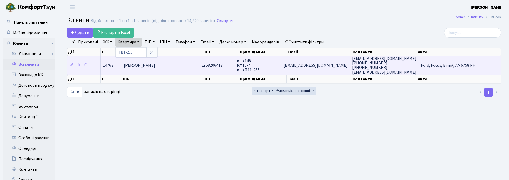
click at [141, 66] on span "Пузько Сергій Миколайович" at bounding box center [139, 66] width 31 height 6
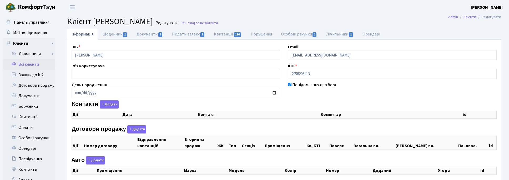
checkbox input "true"
select select "25"
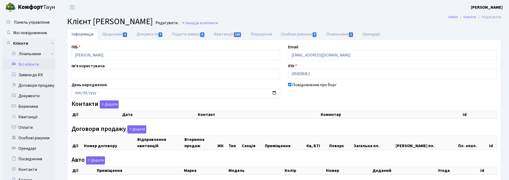
select select "25"
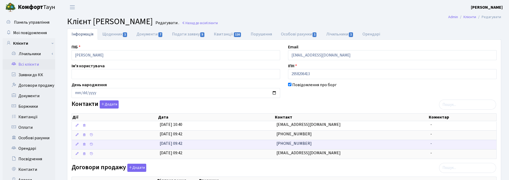
click at [313, 147] on td "(063) 631-54-45" at bounding box center [352, 144] width 154 height 9
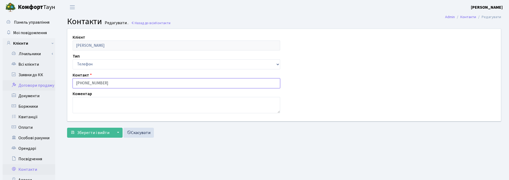
drag, startPoint x: 89, startPoint y: 87, endPoint x: 42, endPoint y: 87, distance: 47.1
click at [42, 87] on div "Панель управління Мої повідомлення Клієнти Лічильники Показання" at bounding box center [254, 132] width 509 height 237
click at [33, 76] on link "Заявки до КК" at bounding box center [29, 75] width 53 height 11
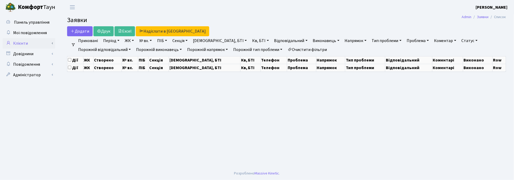
select select "25"
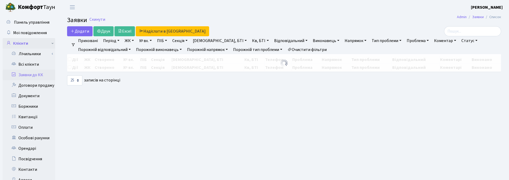
drag, startPoint x: 20, startPoint y: 42, endPoint x: 22, endPoint y: 46, distance: 4.1
click at [20, 42] on link "Клієнти" at bounding box center [29, 43] width 53 height 11
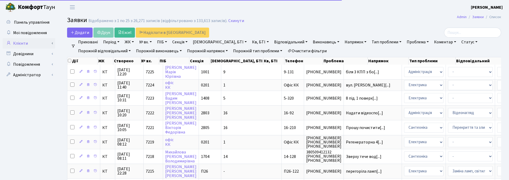
click at [21, 39] on link "Клієнти" at bounding box center [29, 43] width 53 height 11
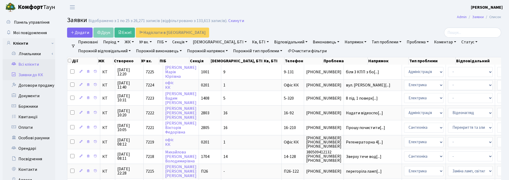
click at [28, 61] on link "Всі клієнти" at bounding box center [29, 64] width 53 height 11
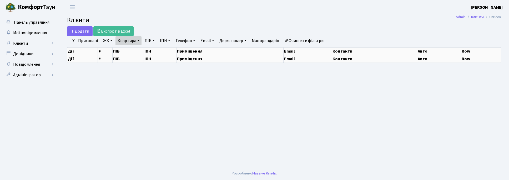
select select "25"
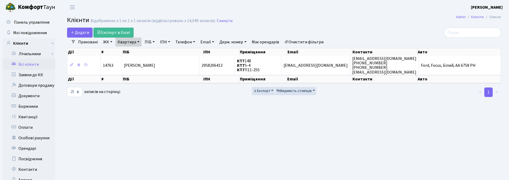
click at [140, 43] on link "Квартира" at bounding box center [129, 42] width 26 height 9
click at [138, 55] on input "П11-255" at bounding box center [131, 52] width 31 height 10
type input "П11-98"
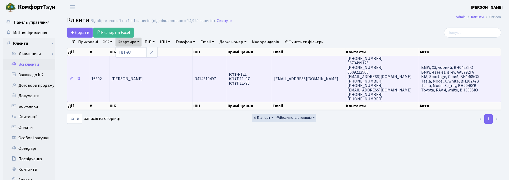
click at [156, 84] on td "Максимов Максим Максимович" at bounding box center [152, 79] width 84 height 46
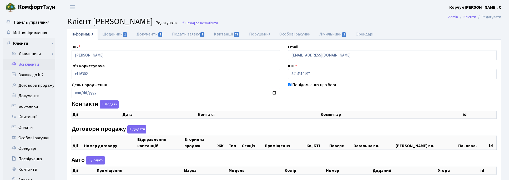
checkbox input "true"
select select "25"
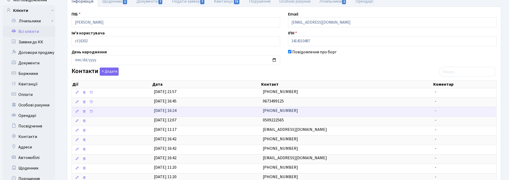
scroll to position [66, 0]
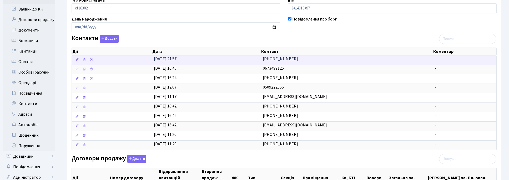
click at [297, 62] on td "+380679319406" at bounding box center [347, 60] width 172 height 9
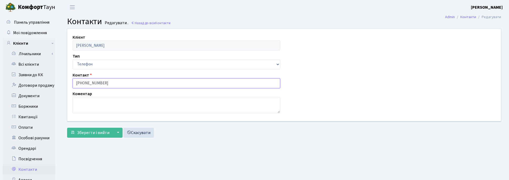
drag, startPoint x: 111, startPoint y: 84, endPoint x: 57, endPoint y: 81, distance: 54.3
click at [57, 81] on div "Панель управління Мої повідомлення Клієнти Лічильники Показання" at bounding box center [254, 132] width 509 height 237
click at [140, 21] on link "Назад до всіх Контакти" at bounding box center [150, 23] width 39 height 5
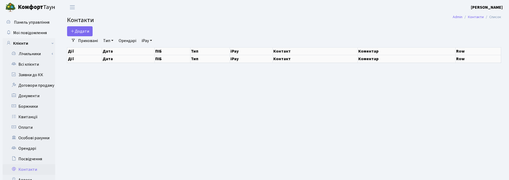
select select "25"
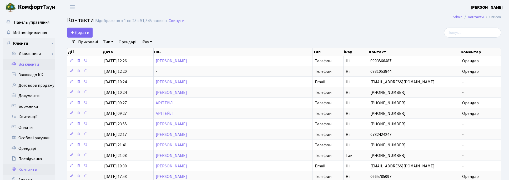
click at [27, 64] on link "Всі клієнти" at bounding box center [29, 64] width 53 height 11
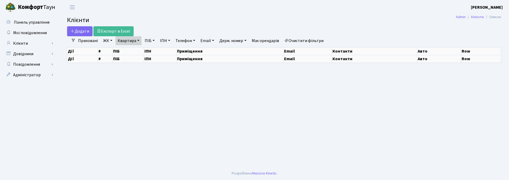
select select "25"
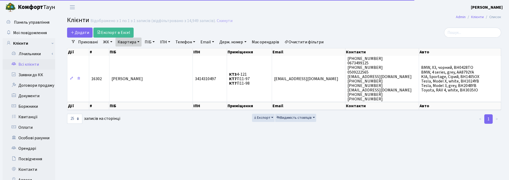
click at [137, 39] on link "Квартира" at bounding box center [129, 42] width 26 height 9
click at [139, 50] on input "П11-98" at bounding box center [131, 52] width 31 height 10
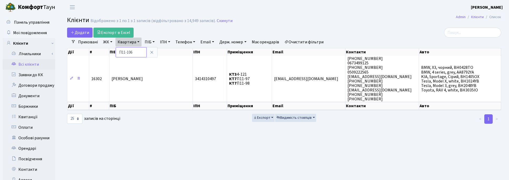
type input "П11-106"
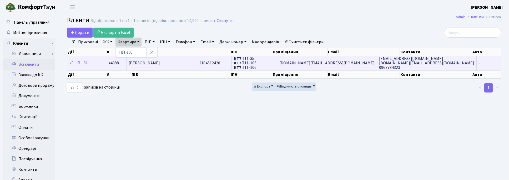
click at [160, 66] on span "[PERSON_NAME]" at bounding box center [144, 63] width 31 height 6
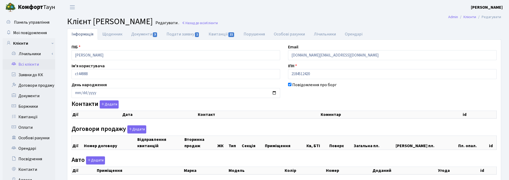
checkbox input "true"
select select "25"
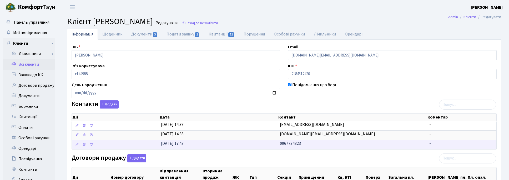
click at [303, 146] on td "0967734323" at bounding box center [353, 144] width 150 height 9
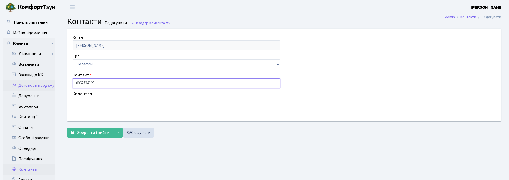
drag, startPoint x: 76, startPoint y: 85, endPoint x: 54, endPoint y: 84, distance: 21.3
click at [56, 85] on div "Панель управління Мої повідомлення Клієнти Лічильники Показання" at bounding box center [254, 132] width 509 height 237
click at [27, 64] on link "Всі клієнти" at bounding box center [29, 64] width 53 height 11
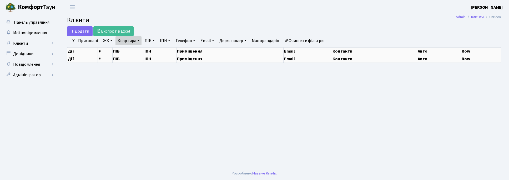
select select "25"
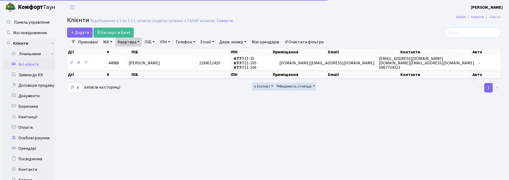
drag, startPoint x: 136, startPoint y: 41, endPoint x: 138, endPoint y: 47, distance: 6.5
click at [136, 41] on link "Квартира" at bounding box center [129, 42] width 26 height 9
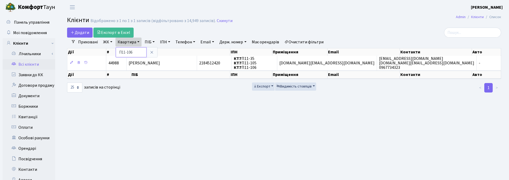
click at [140, 52] on input "П11-106" at bounding box center [131, 52] width 31 height 10
type input "П11-95"
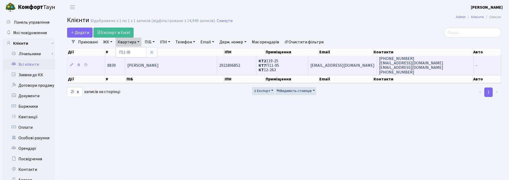
click at [159, 66] on span "Кононенко Віталій Вікторович" at bounding box center [142, 66] width 31 height 6
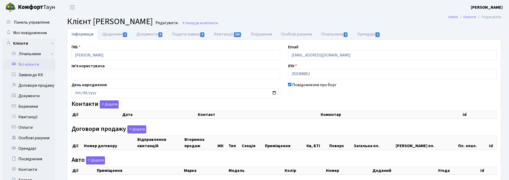
checkbox input "true"
select select "25"
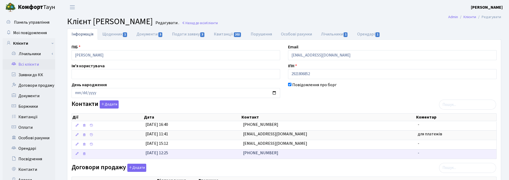
click at [282, 154] on td "[PHONE_NUMBER]" at bounding box center [328, 154] width 175 height 9
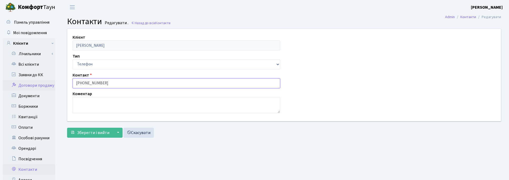
drag, startPoint x: 65, startPoint y: 82, endPoint x: 50, endPoint y: 83, distance: 15.3
click at [51, 83] on div "Панель управління Мої повідомлення Клієнти Лічильники Показання" at bounding box center [254, 132] width 509 height 237
click at [29, 65] on link "Всі клієнти" at bounding box center [29, 64] width 53 height 11
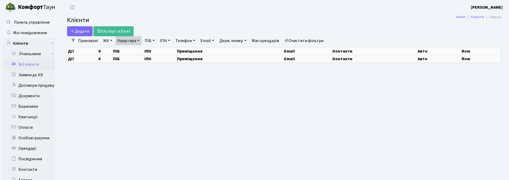
select select "25"
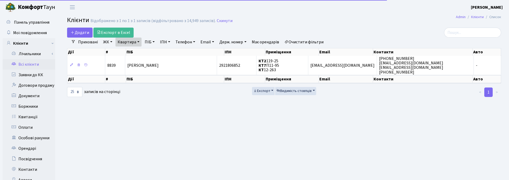
drag, startPoint x: 136, startPoint y: 43, endPoint x: 136, endPoint y: 47, distance: 4.0
click at [136, 43] on link "Квартира" at bounding box center [129, 42] width 26 height 9
click at [136, 52] on input "П11-95" at bounding box center [131, 52] width 31 height 10
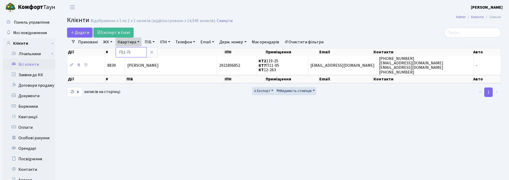
type input "П11-73"
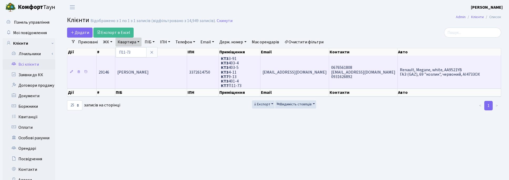
click at [142, 75] on td "Васильєв Антон Михайлович" at bounding box center [151, 72] width 72 height 33
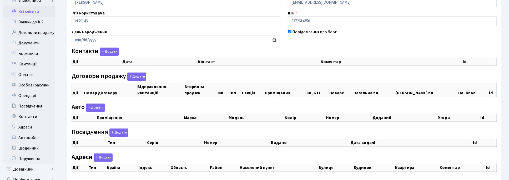
checkbox input "true"
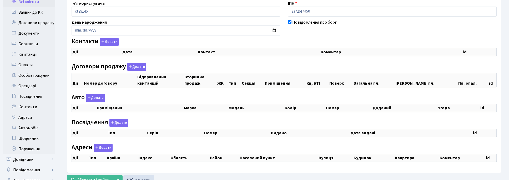
select select "25"
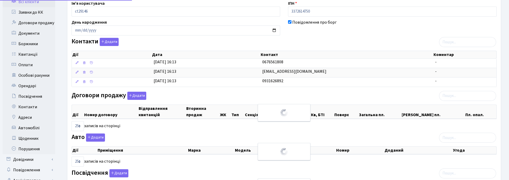
scroll to position [66, 0]
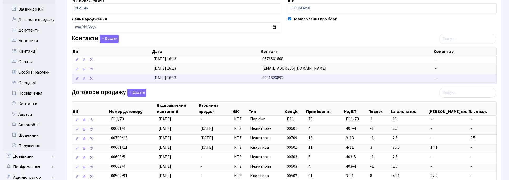
click at [285, 79] on td "0931626892" at bounding box center [346, 78] width 173 height 9
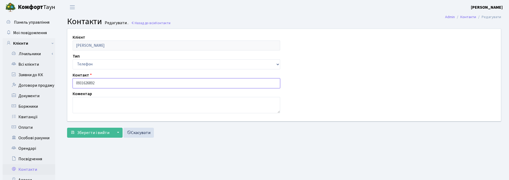
drag, startPoint x: 103, startPoint y: 86, endPoint x: 55, endPoint y: 78, distance: 48.0
click at [59, 82] on div "Панель управління Мої повідомлення Клієнти Лічильники Показання" at bounding box center [254, 132] width 509 height 237
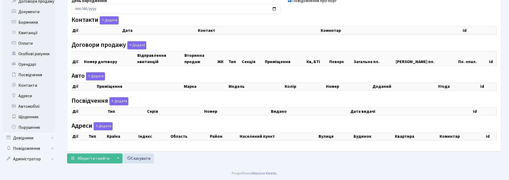
scroll to position [66, 0]
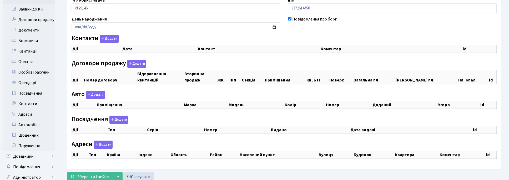
checkbox input "true"
select select "25"
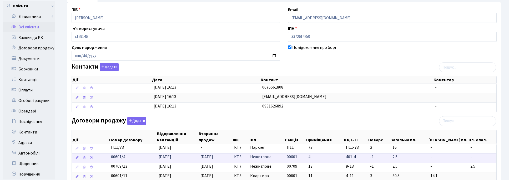
scroll to position [0, 0]
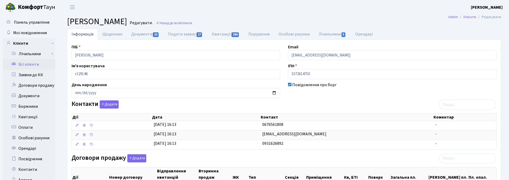
click at [310, 97] on div "Повідомлення про борг" at bounding box center [392, 90] width 217 height 16
click at [35, 62] on link "Всі клієнти" at bounding box center [29, 64] width 53 height 11
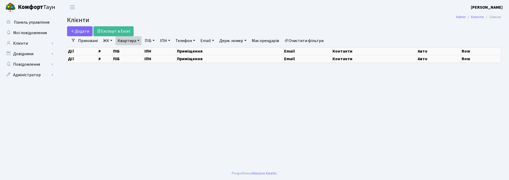
select select "25"
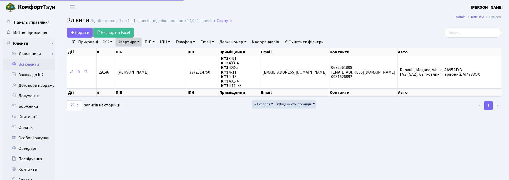
click at [138, 41] on link "Квартира" at bounding box center [129, 42] width 26 height 9
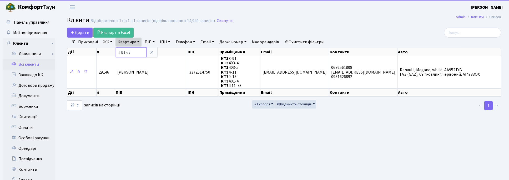
click at [134, 55] on input "П11-73" at bounding box center [131, 52] width 31 height 10
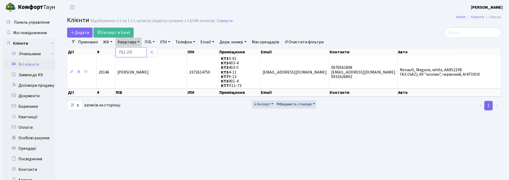
type input "П11-275"
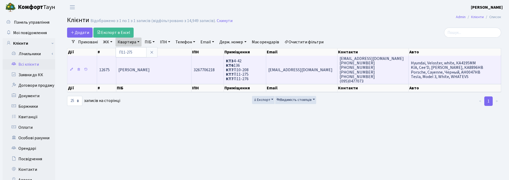
click at [143, 68] on span "Захаренко Андрій Сергійович" at bounding box center [133, 70] width 31 height 6
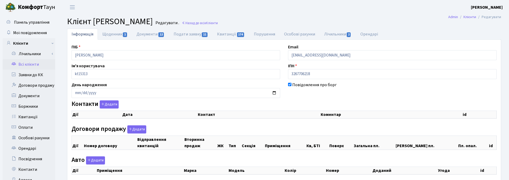
checkbox input "true"
select select "25"
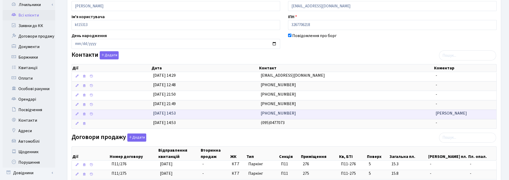
scroll to position [66, 0]
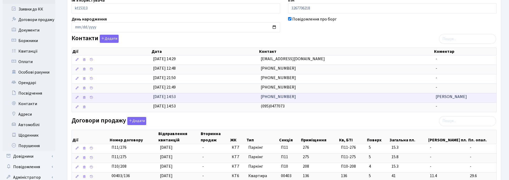
click at [287, 97] on span "[PHONE_NUMBER]" at bounding box center [278, 97] width 35 height 6
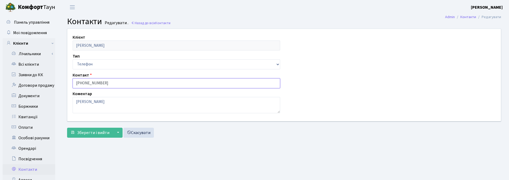
drag, startPoint x: 107, startPoint y: 86, endPoint x: 61, endPoint y: 86, distance: 46.3
click at [61, 86] on div "Клієнт Захаренко Андрій Сергійович Тип Email Телефон Контакт (095) 030-06-81 Ко…" at bounding box center [284, 85] width 450 height 112
click at [207, 17] on h2 "Контакти Редагувати . Назад до всіх Контакти" at bounding box center [284, 22] width 434 height 10
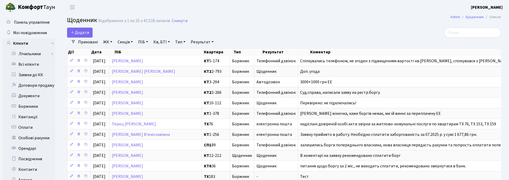
select select "25"
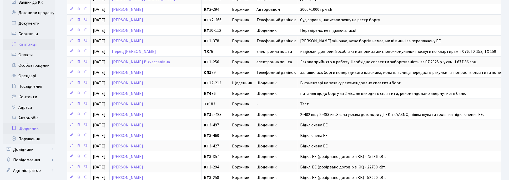
scroll to position [99, 0]
